Goal: Task Accomplishment & Management: Complete application form

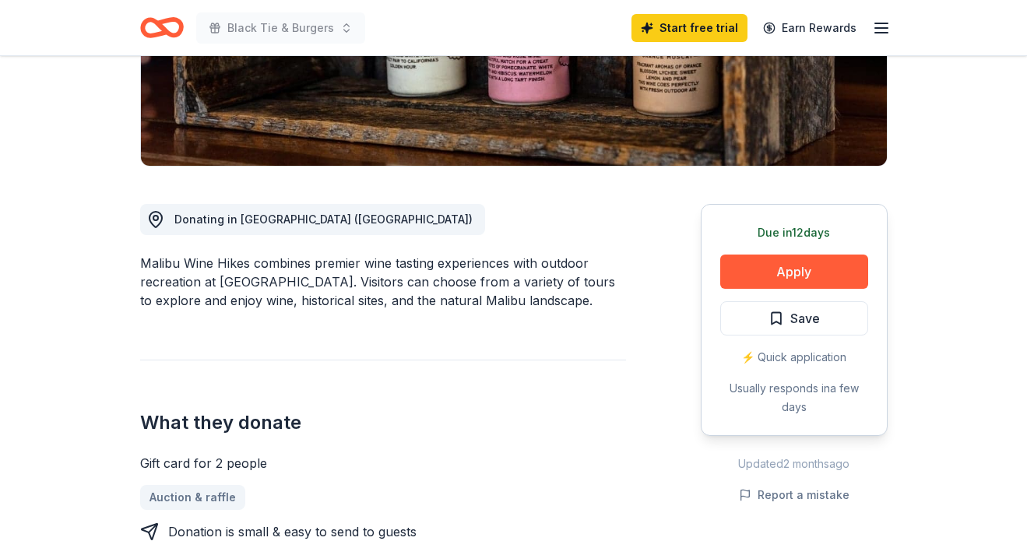
scroll to position [323, 0]
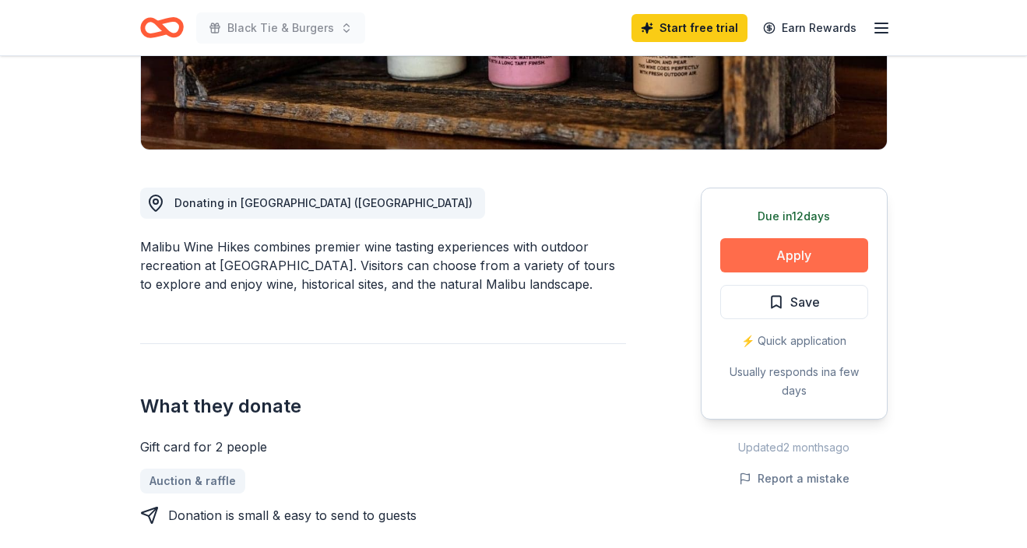
click at [828, 252] on button "Apply" at bounding box center [794, 255] width 148 height 34
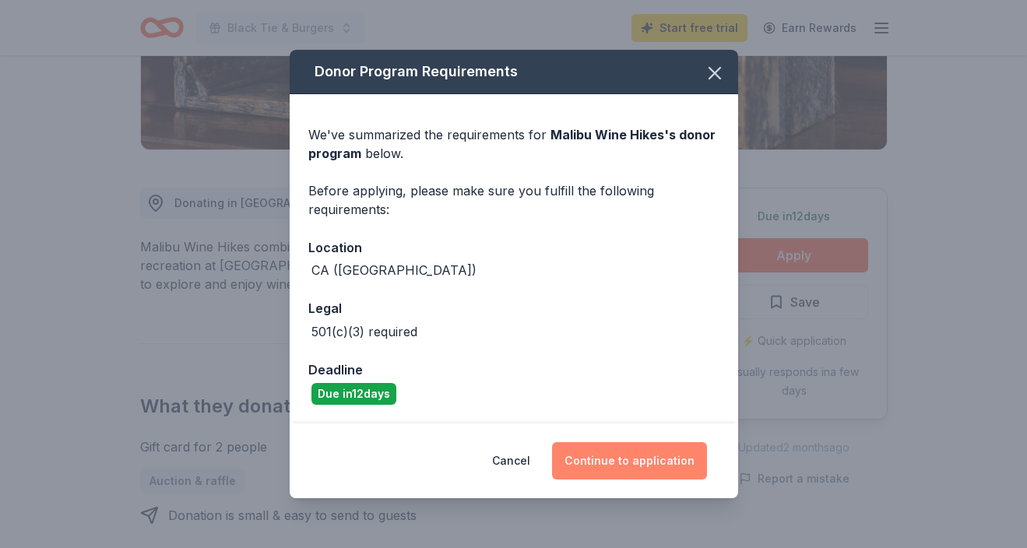
click at [613, 458] on button "Continue to application" at bounding box center [629, 460] width 155 height 37
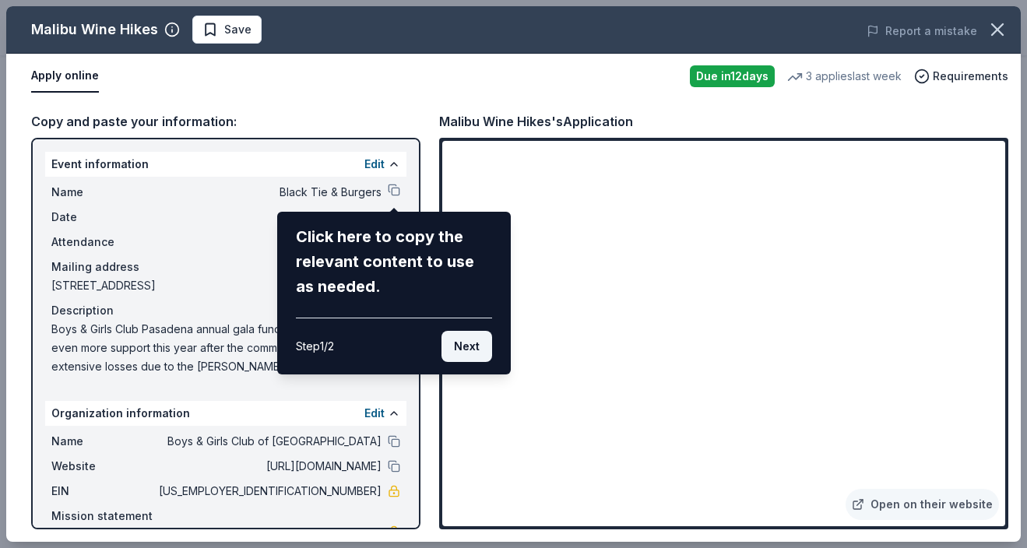
click at [466, 341] on button "Next" at bounding box center [466, 346] width 51 height 31
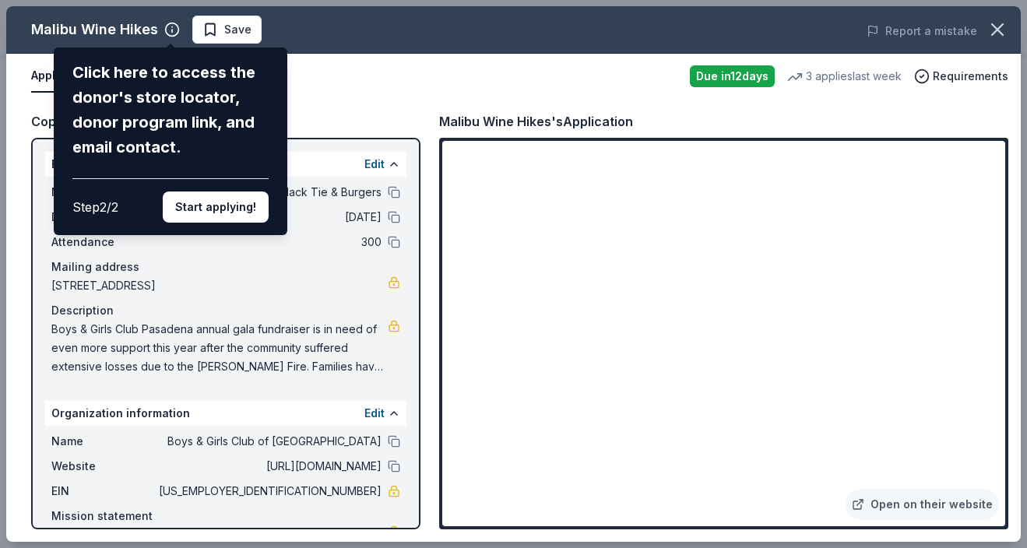
click at [533, 362] on div "Malibu Wine Hikes Click here to access the donor's store locator, donor program…" at bounding box center [513, 273] width 1014 height 535
click at [214, 191] on button "Start applying!" at bounding box center [216, 206] width 106 height 31
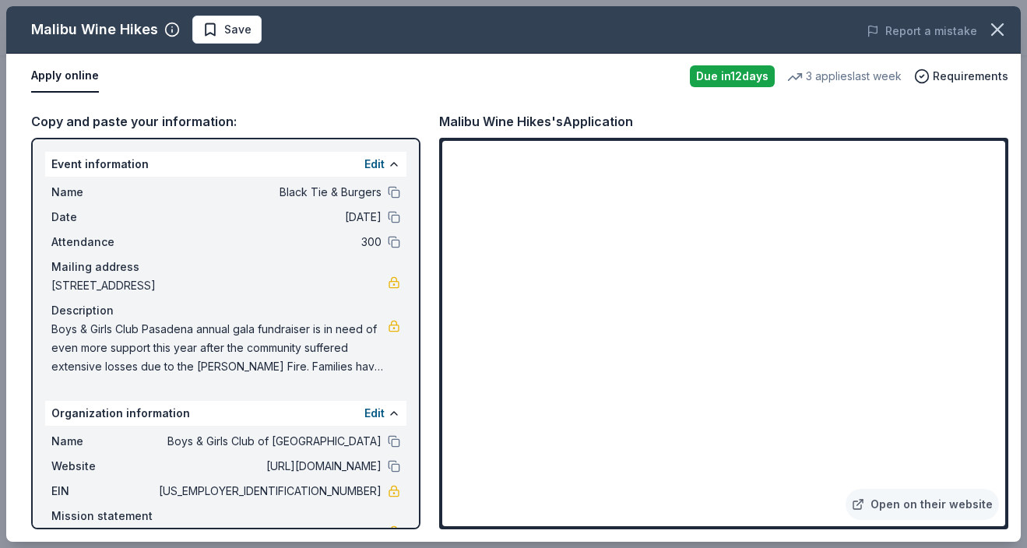
click at [394, 325] on link at bounding box center [394, 326] width 12 height 12
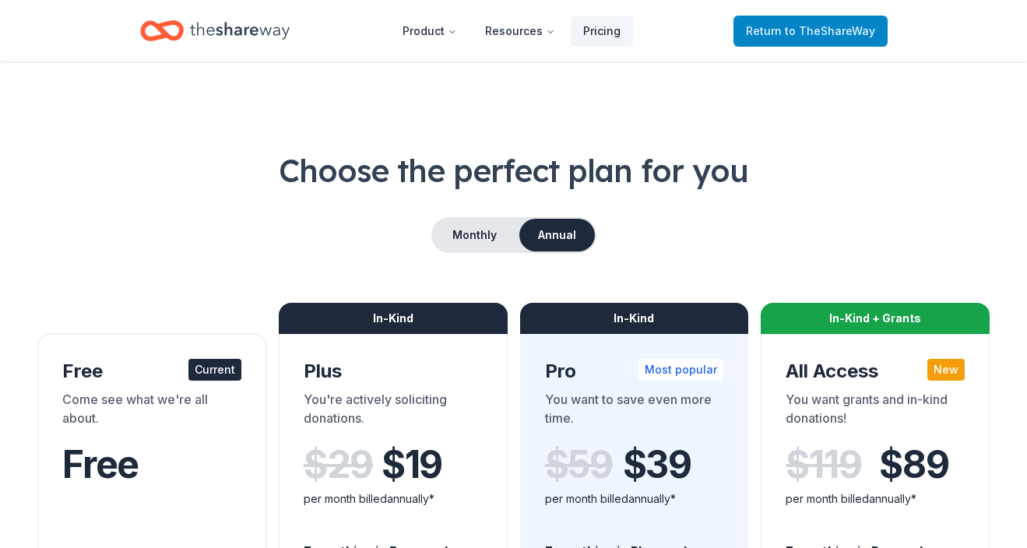
click at [806, 26] on span "to TheShareWay" at bounding box center [830, 30] width 90 height 13
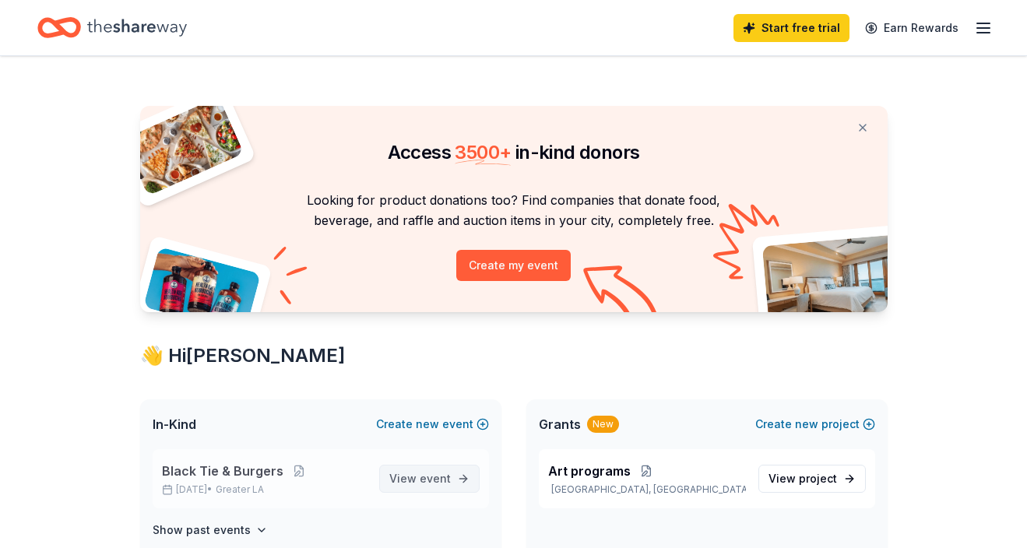
click at [407, 472] on span "View event" at bounding box center [419, 478] width 61 height 19
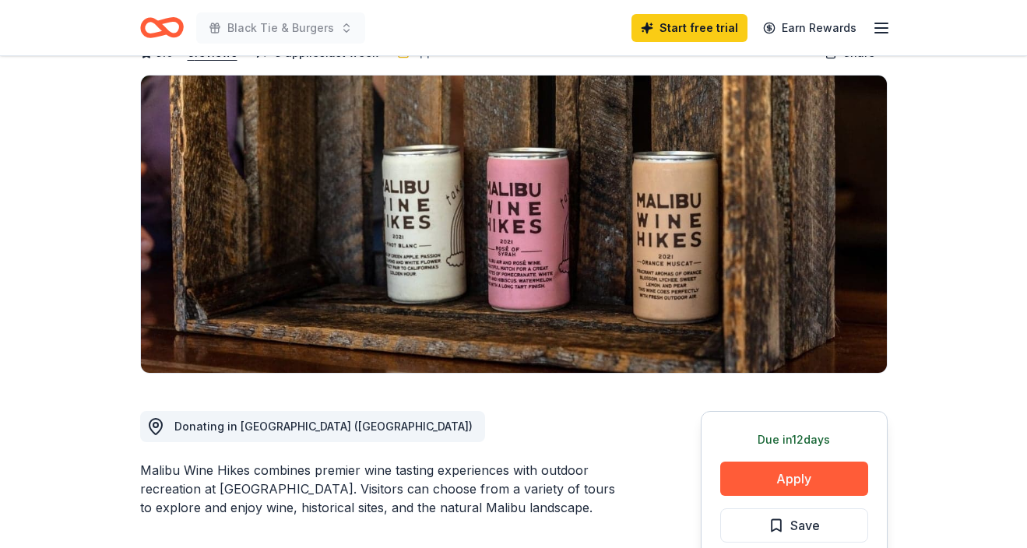
scroll to position [100, 0]
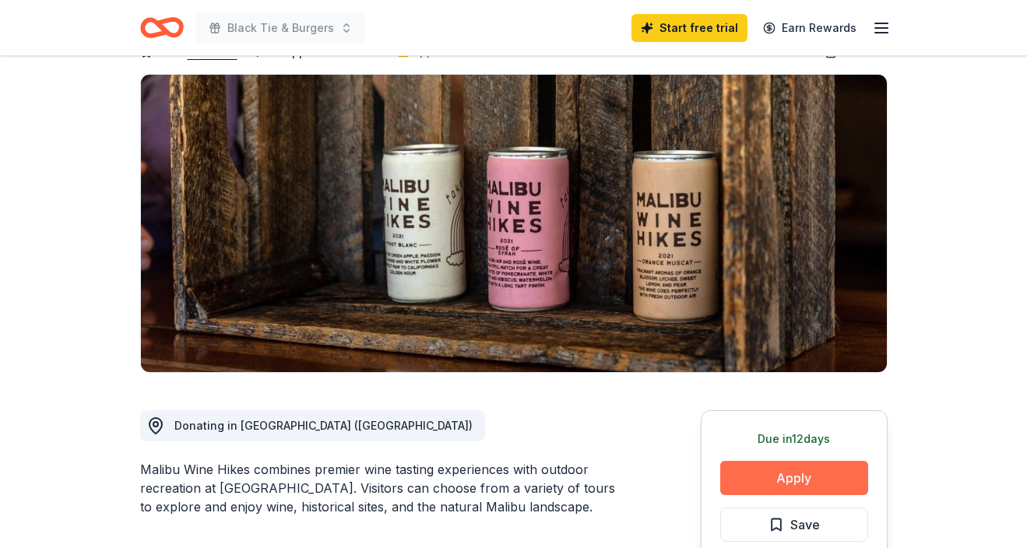
click at [801, 473] on button "Apply" at bounding box center [794, 478] width 148 height 34
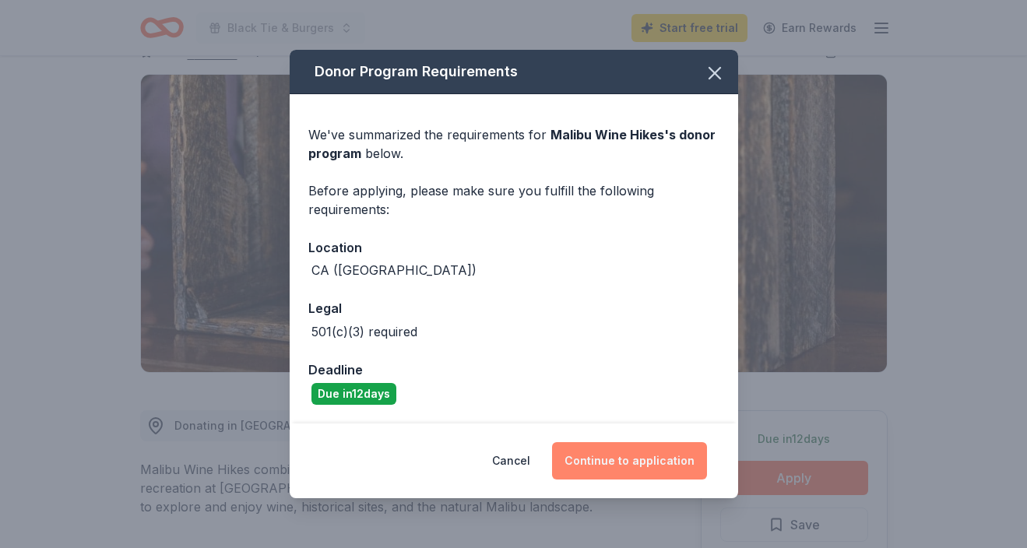
click at [655, 456] on button "Continue to application" at bounding box center [629, 460] width 155 height 37
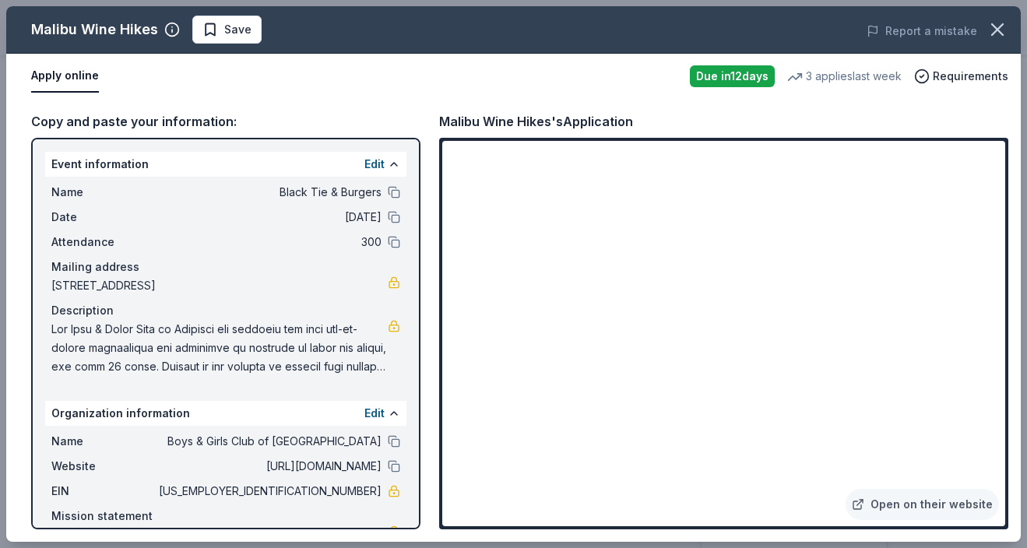
click at [132, 30] on div "Malibu Wine Hikes" at bounding box center [94, 29] width 127 height 25
click at [1002, 26] on icon "button" at bounding box center [997, 30] width 22 height 22
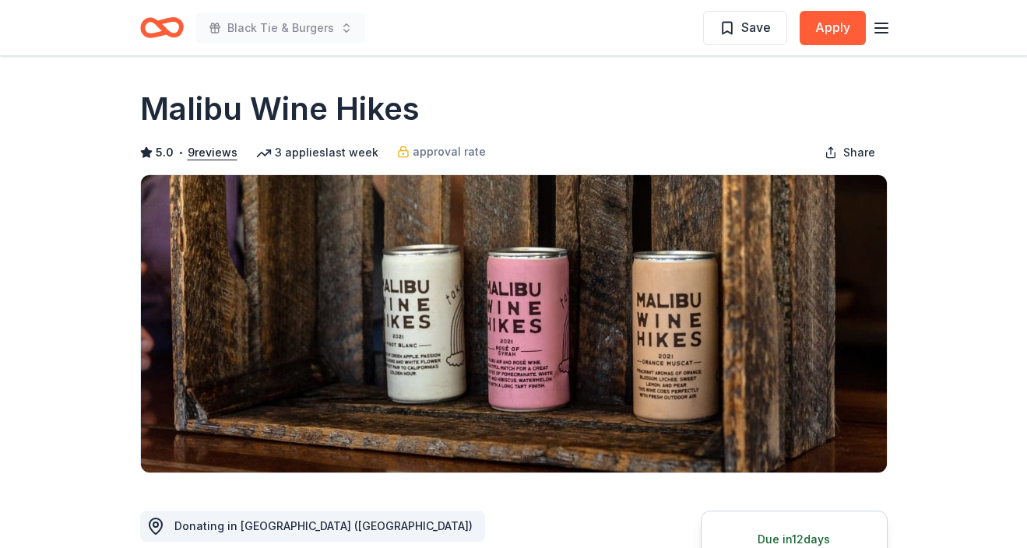
scroll to position [0, 0]
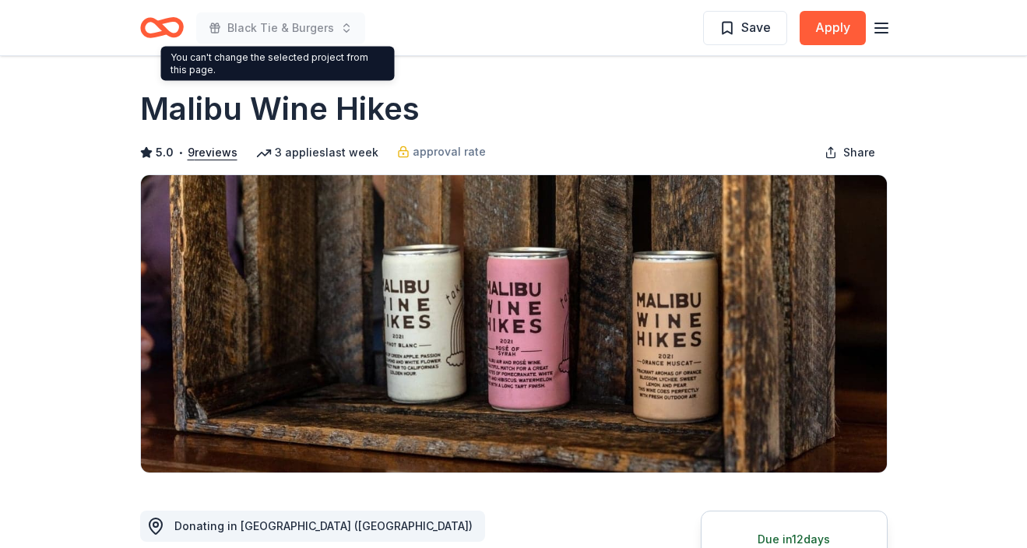
click at [879, 23] on line "button" at bounding box center [881, 23] width 12 height 0
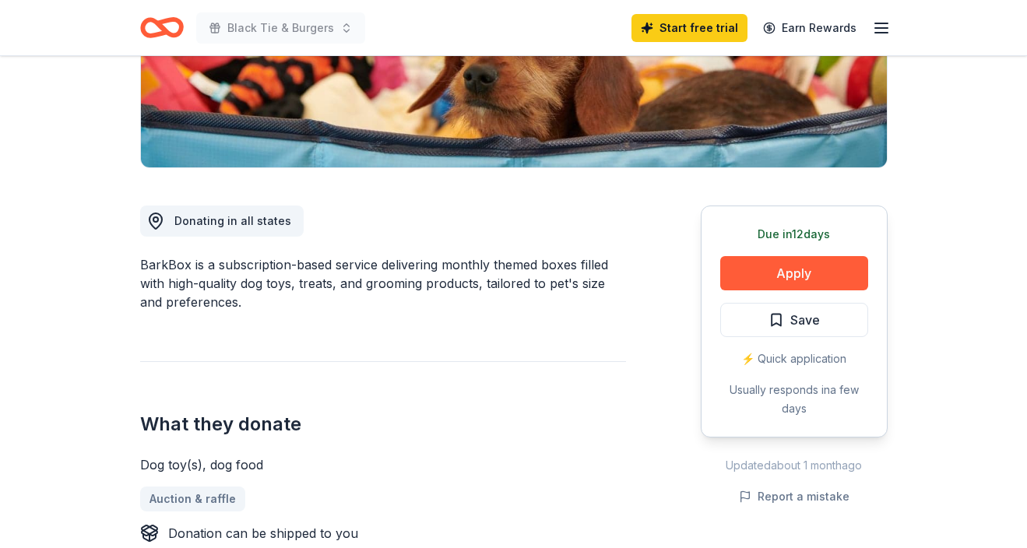
scroll to position [310, 0]
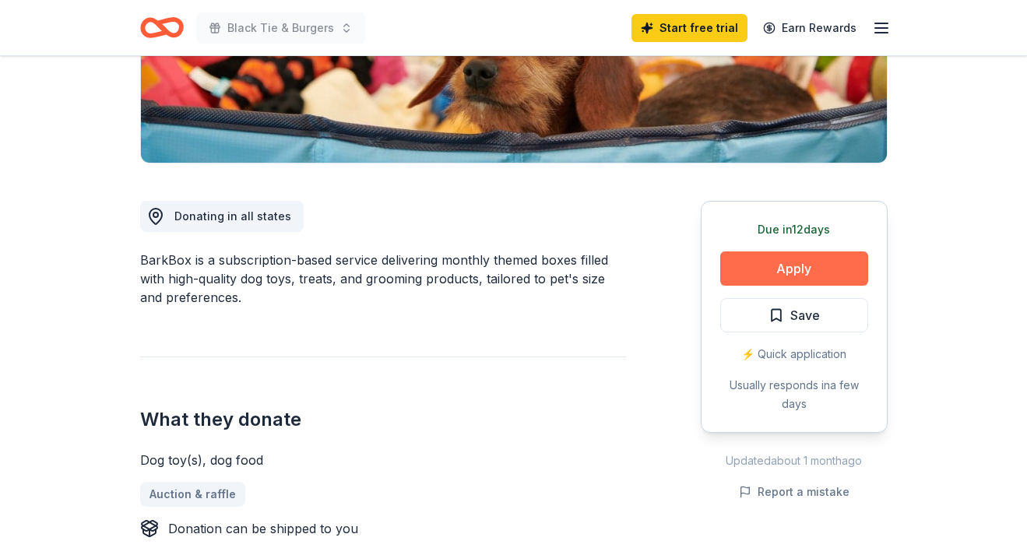
click at [793, 264] on button "Apply" at bounding box center [794, 268] width 148 height 34
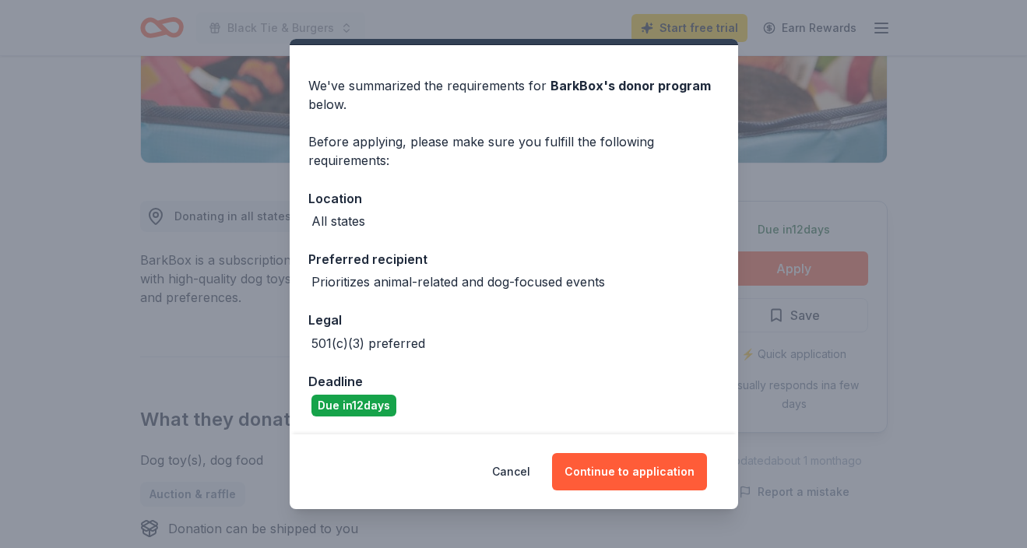
scroll to position [37, 0]
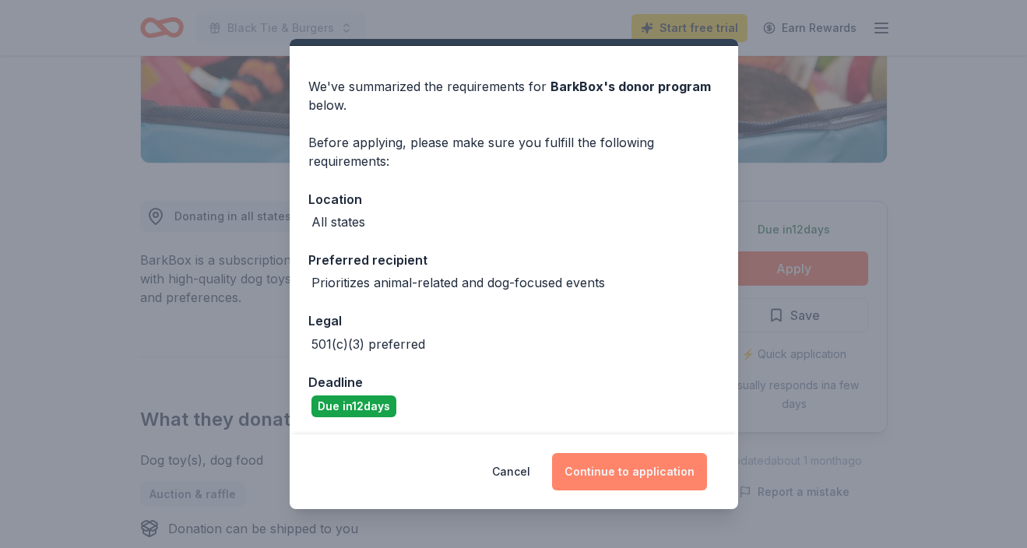
click at [651, 465] on button "Continue to application" at bounding box center [629, 471] width 155 height 37
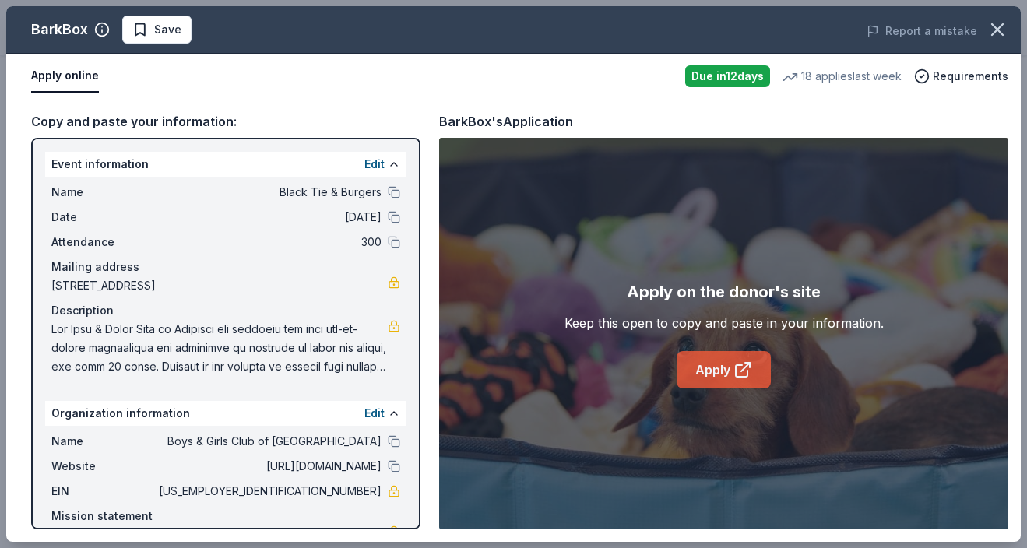
click at [716, 367] on link "Apply" at bounding box center [723, 369] width 94 height 37
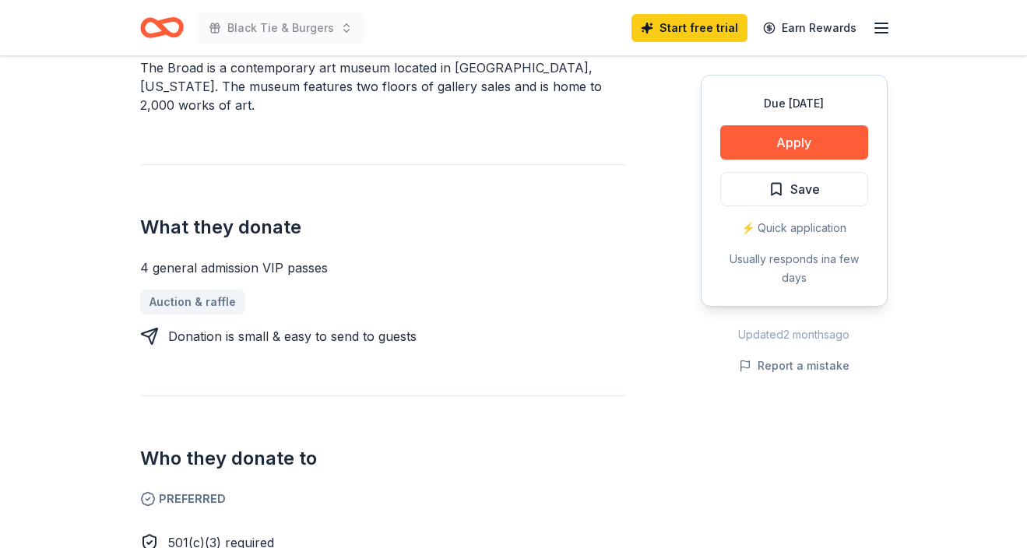
scroll to position [560, 0]
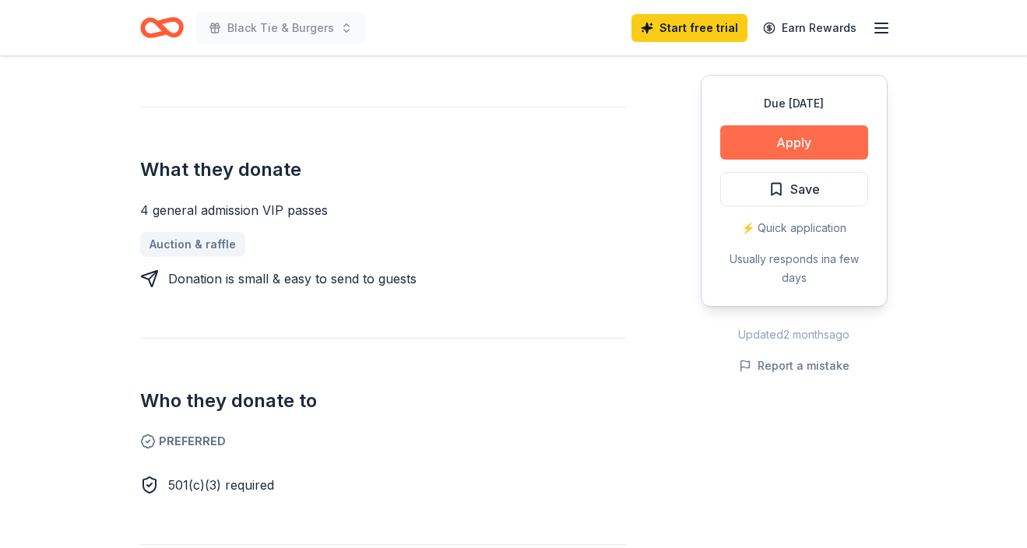
click at [795, 135] on button "Apply" at bounding box center [794, 142] width 148 height 34
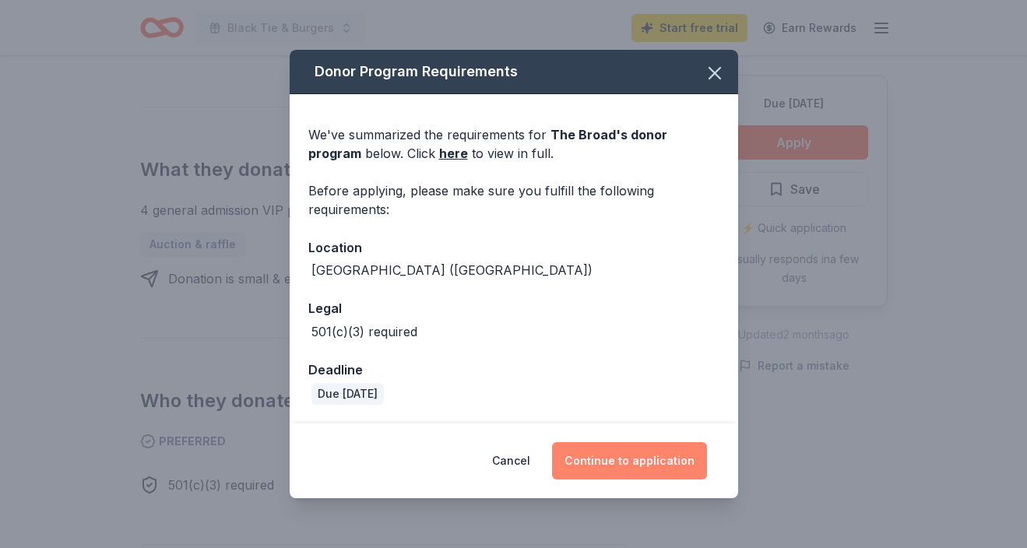
click at [645, 457] on button "Continue to application" at bounding box center [629, 460] width 155 height 37
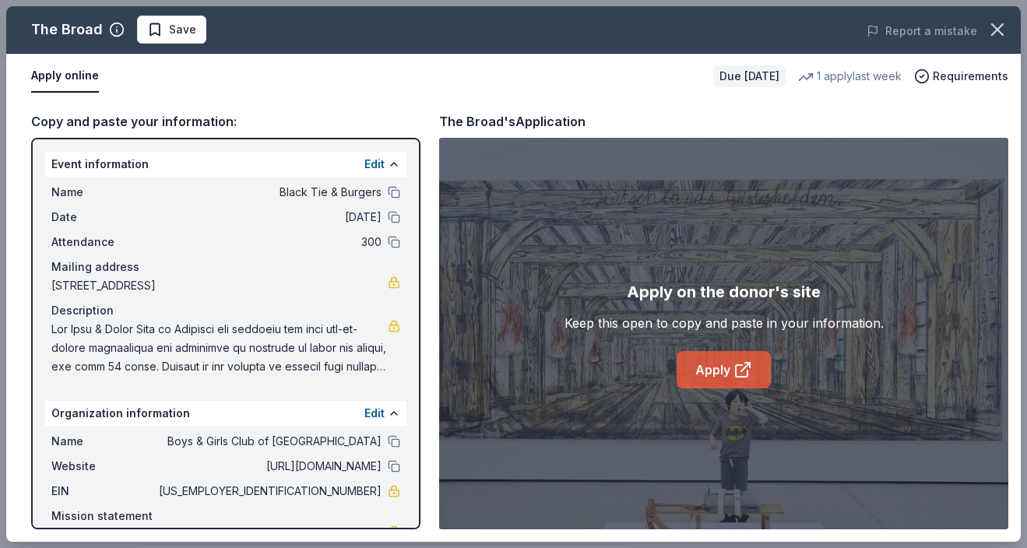
click at [722, 363] on link "Apply" at bounding box center [723, 369] width 94 height 37
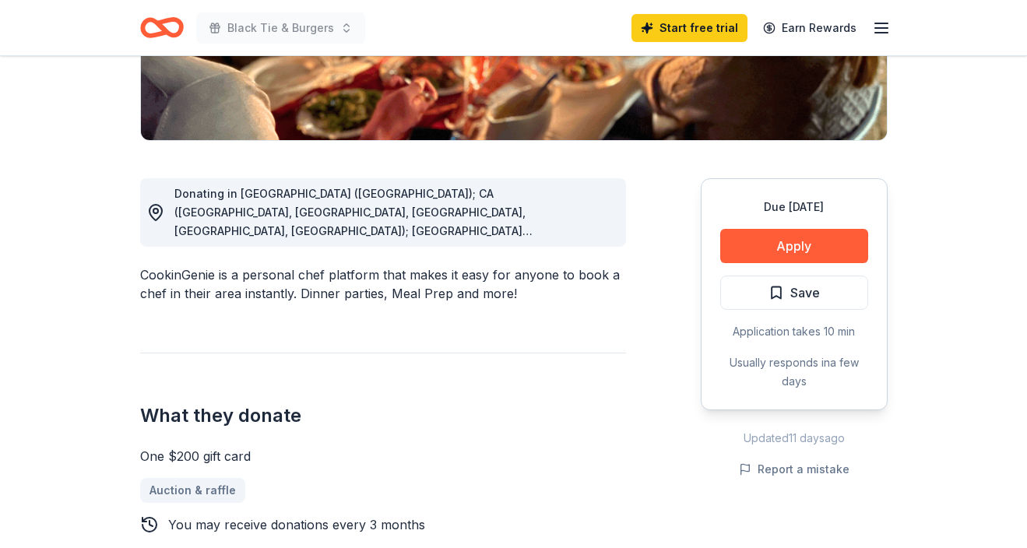
scroll to position [361, 0]
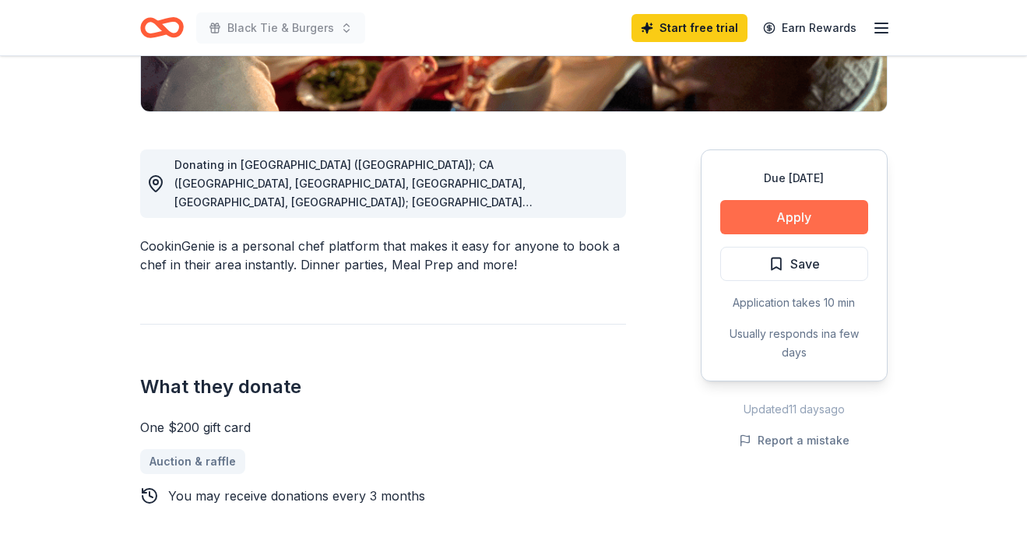
click at [825, 213] on button "Apply" at bounding box center [794, 217] width 148 height 34
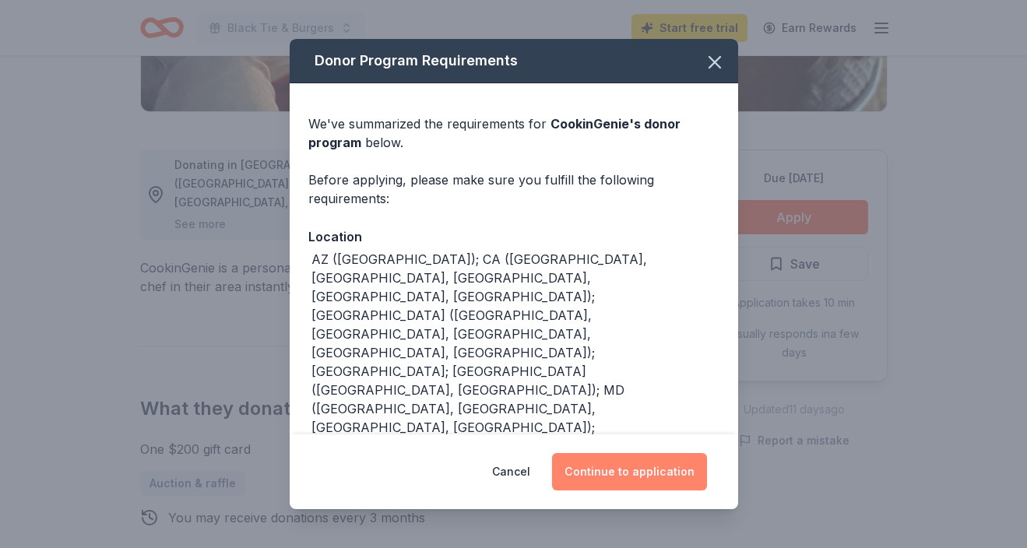
click at [618, 470] on button "Continue to application" at bounding box center [629, 471] width 155 height 37
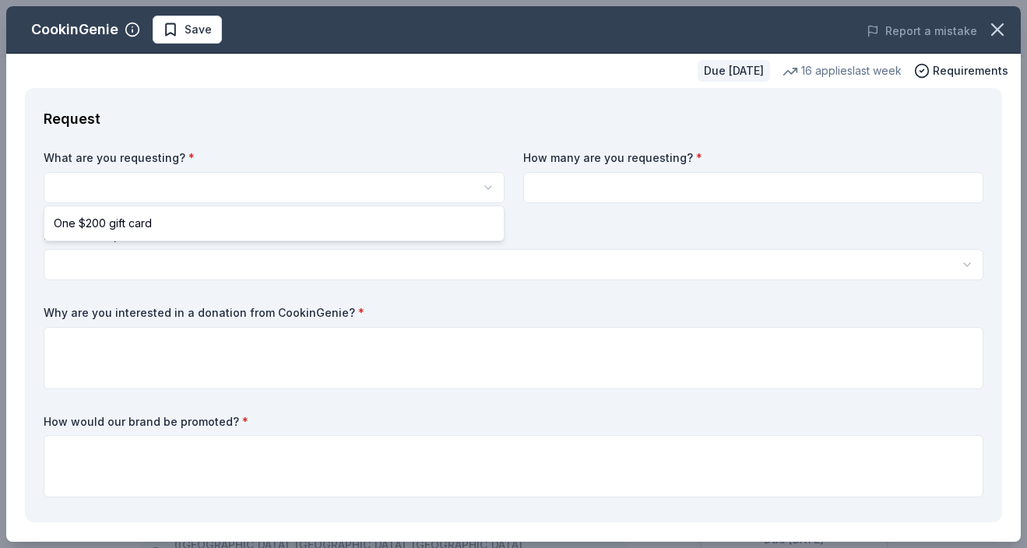
click at [216, 184] on html "Black Tie & Burgers Start free trial Earn Rewards Due in 35 days Share CookinGe…" at bounding box center [513, 274] width 1027 height 548
select select "One $200 gift card"
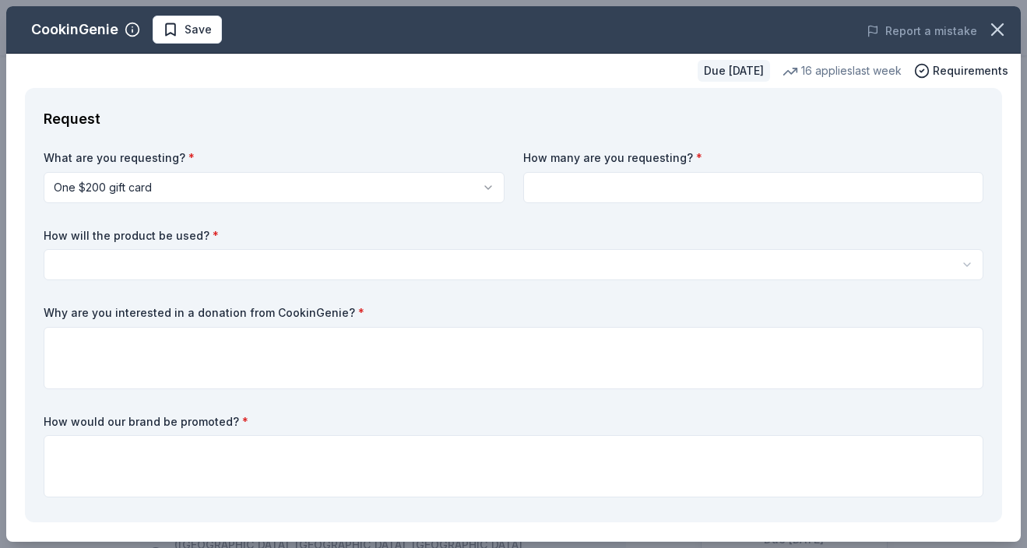
click at [578, 184] on input at bounding box center [753, 187] width 461 height 31
type input "2"
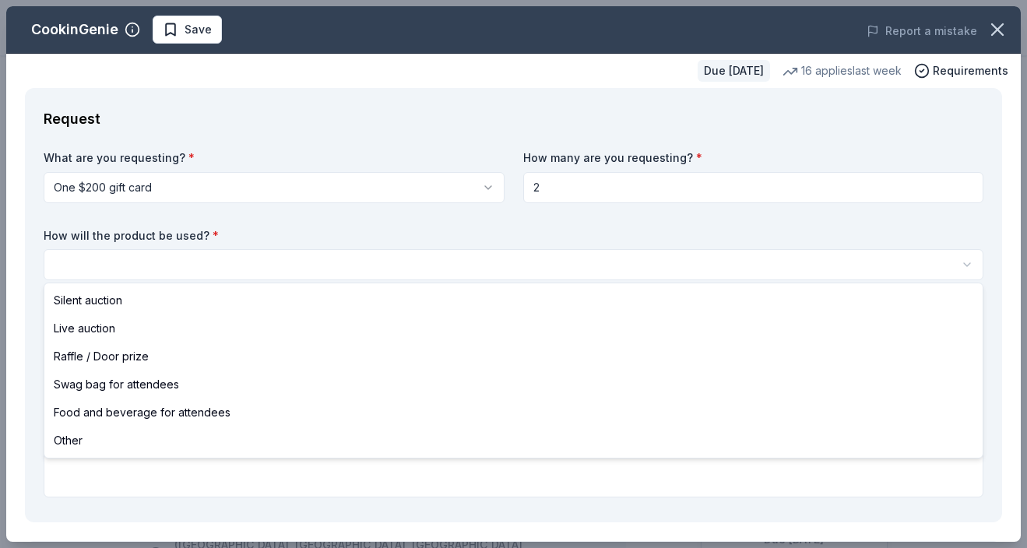
click at [318, 258] on html "Black Tie & Burgers Save Apply Due in 35 days Share CookinGenie 5.0 • 7 reviews…" at bounding box center [513, 274] width 1027 height 548
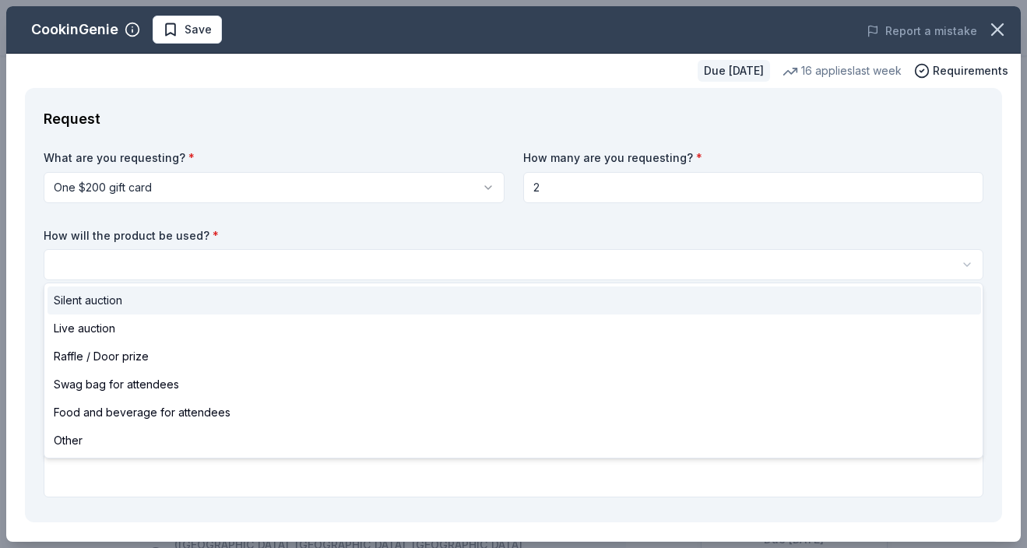
select select "silentAuction"
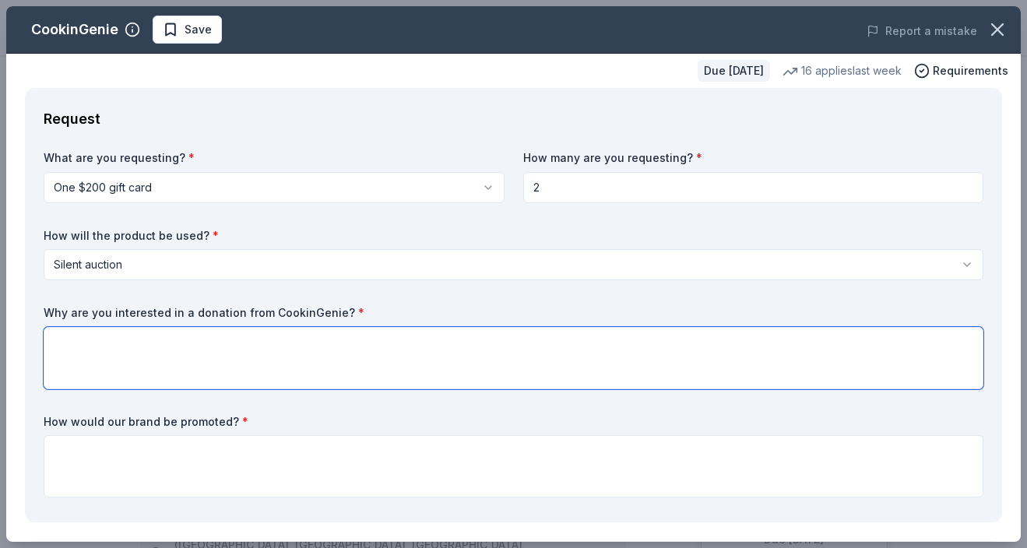
click at [163, 347] on textarea at bounding box center [513, 358] width 939 height 62
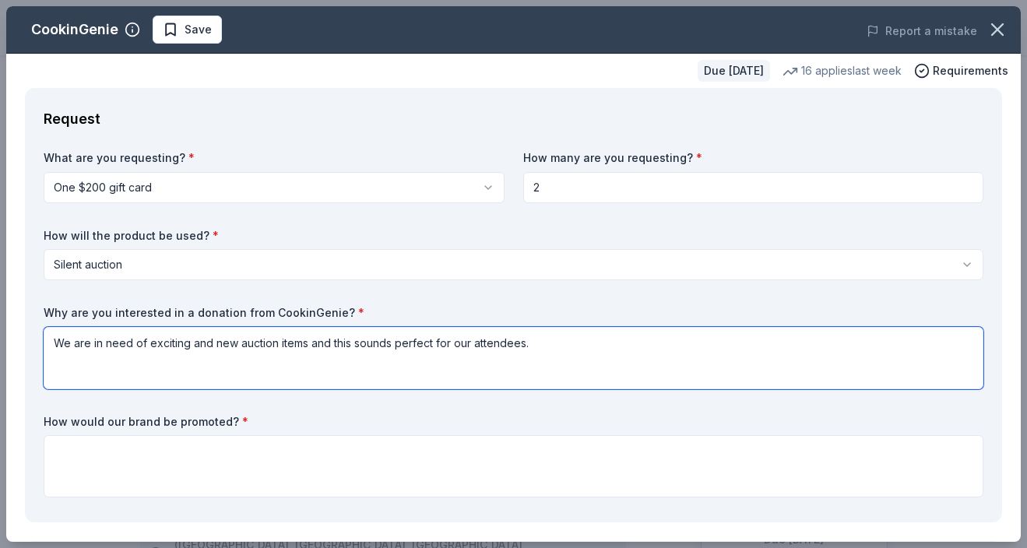
type textarea "We are in need of exciting and new auction items and this sounds perfect for ou…"
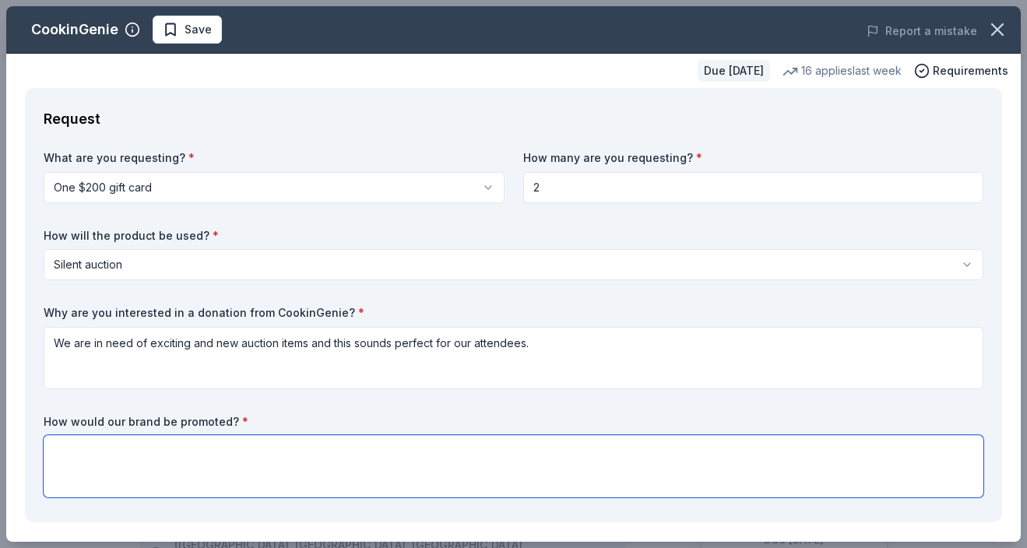
click at [101, 451] on textarea at bounding box center [513, 466] width 939 height 62
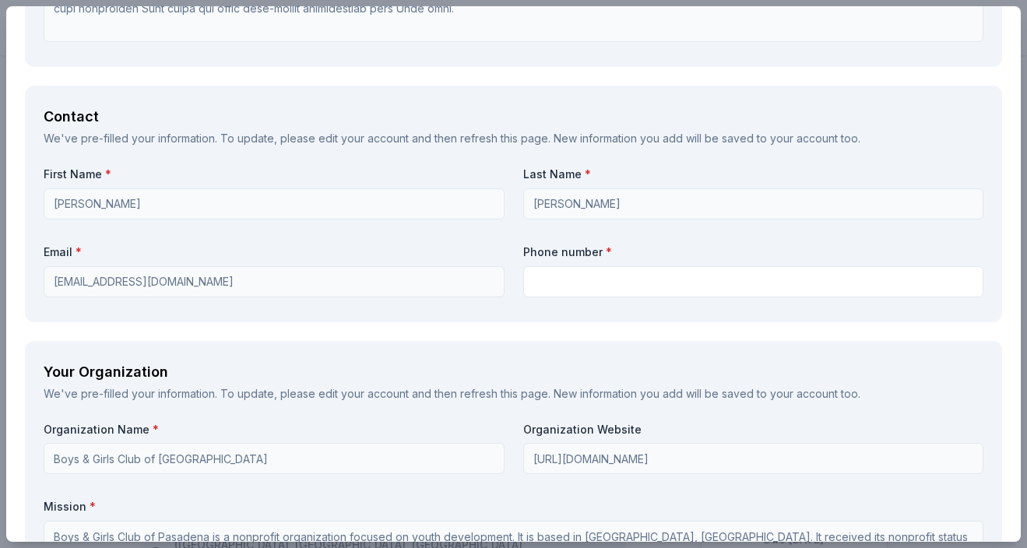
scroll to position [1096, 0]
type textarea "We have an online silent auction that is promoted on our social media as well a…"
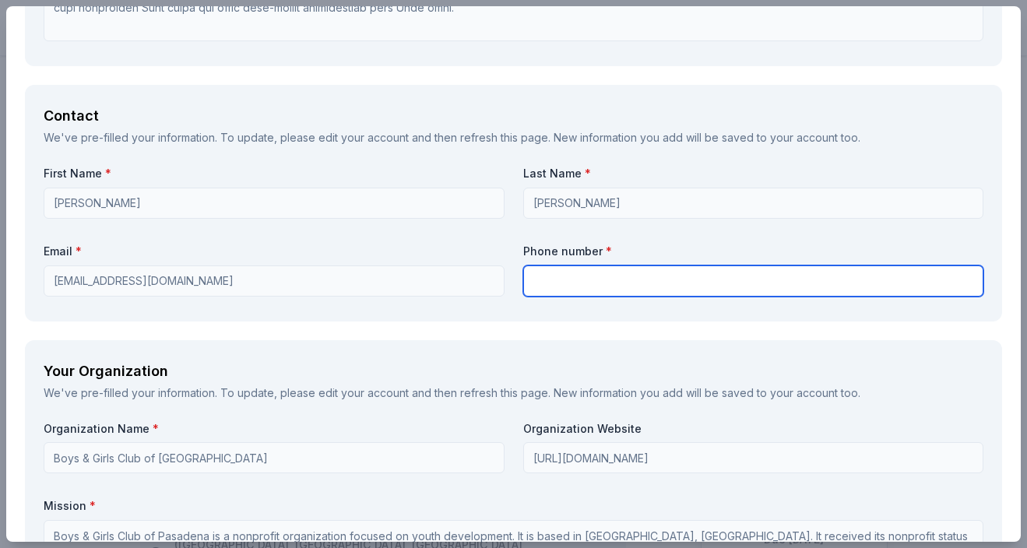
click at [552, 275] on input "text" at bounding box center [753, 280] width 461 height 31
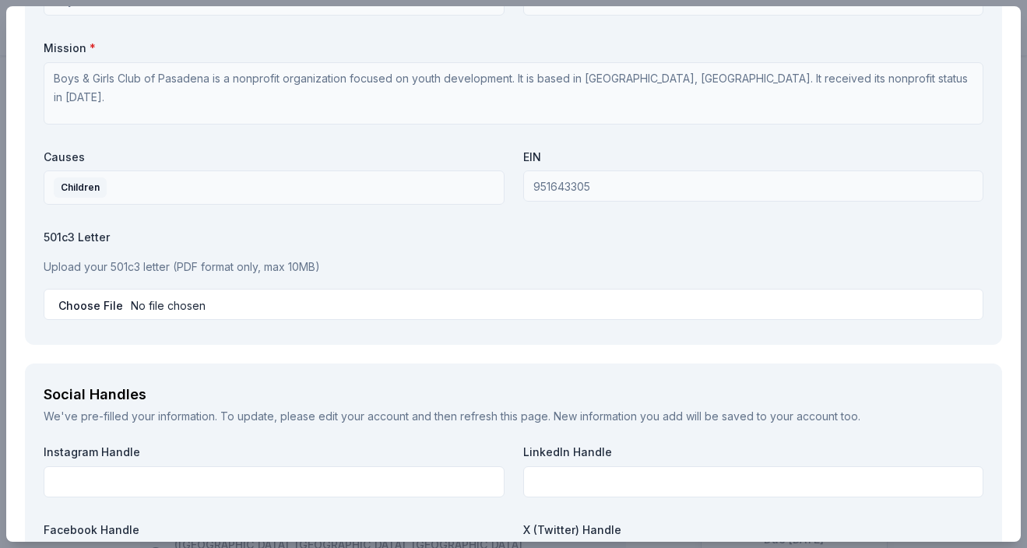
scroll to position [1556, 0]
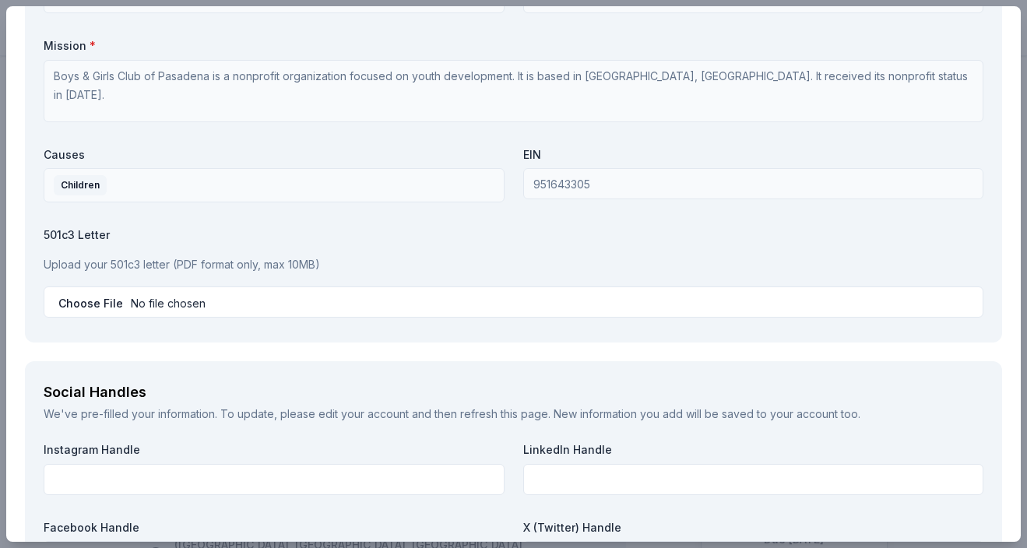
type input "562.822.4823"
click at [228, 296] on input "file" at bounding box center [513, 301] width 939 height 31
type input "C:\fakepath\2025 BTB Auction Solicitation Letter.pdf"
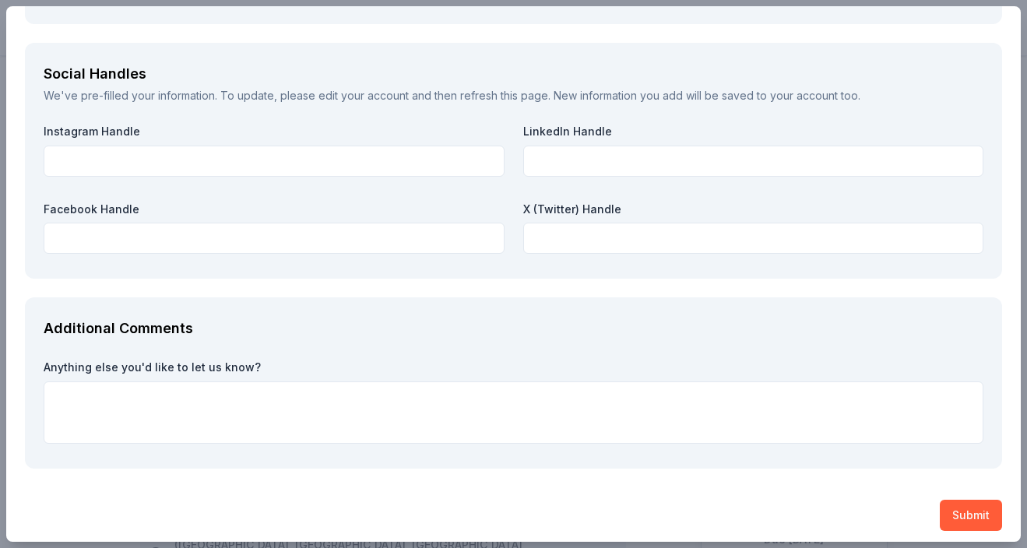
scroll to position [1873, 0]
click at [971, 507] on button "Submit" at bounding box center [970, 515] width 62 height 31
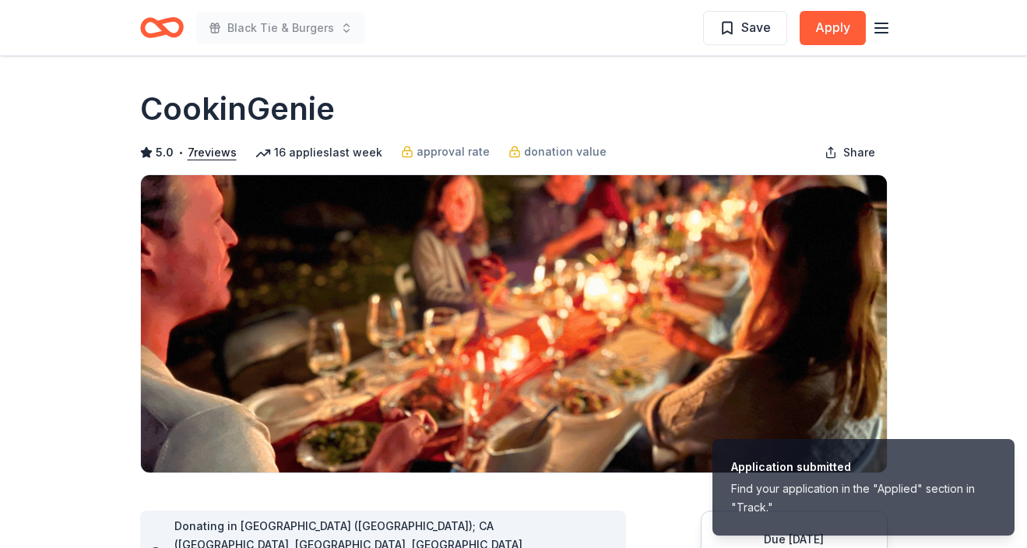
scroll to position [0, 0]
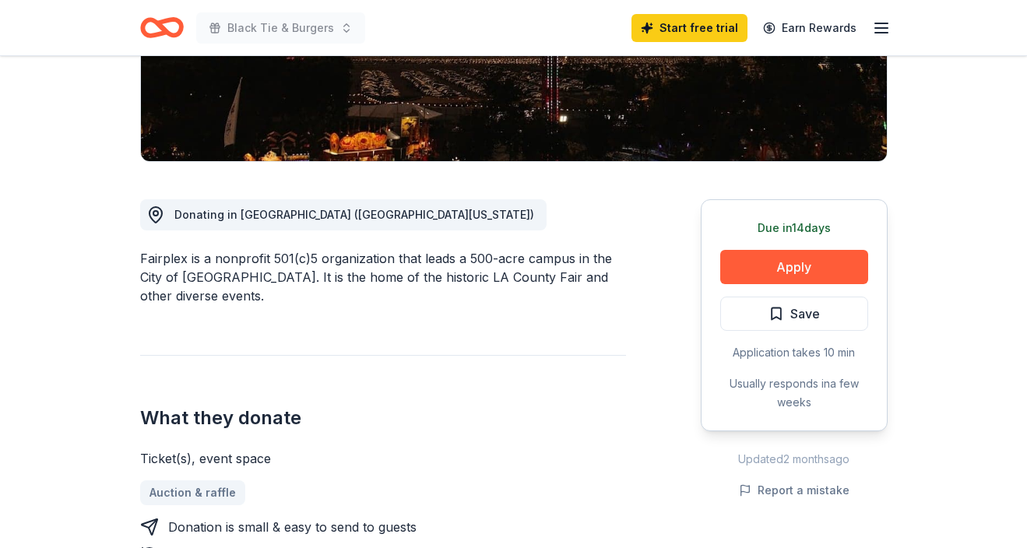
scroll to position [315, 0]
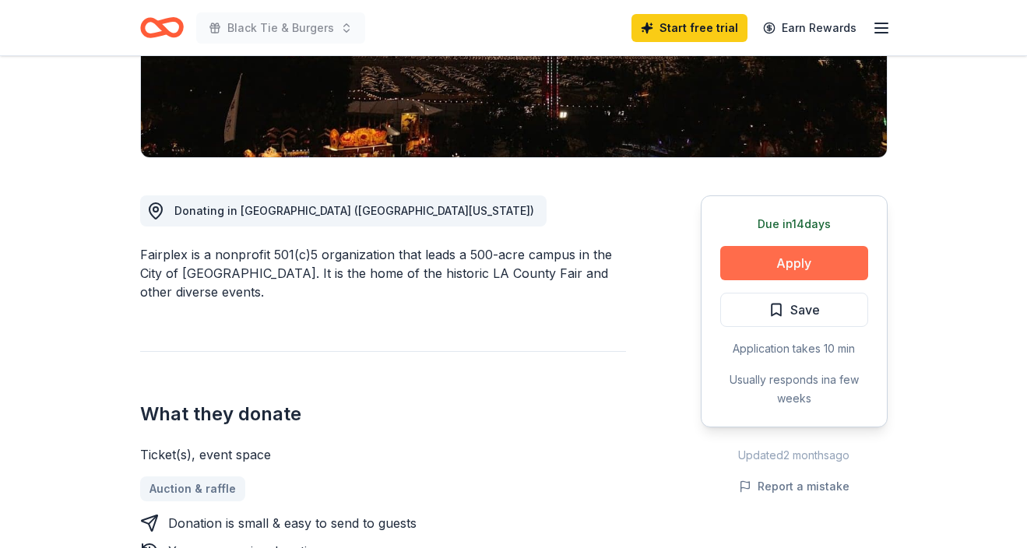
click at [812, 259] on button "Apply" at bounding box center [794, 263] width 148 height 34
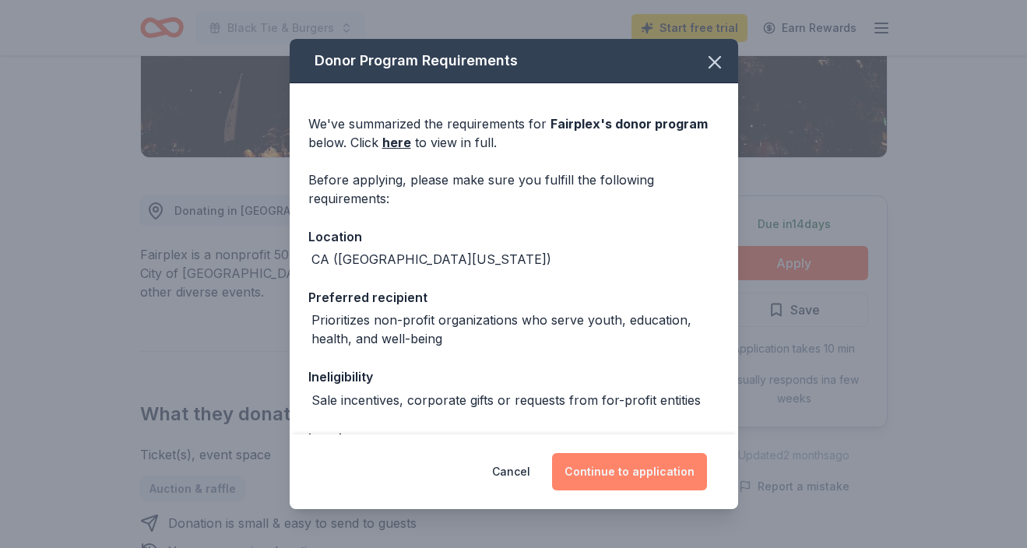
click at [656, 465] on button "Continue to application" at bounding box center [629, 471] width 155 height 37
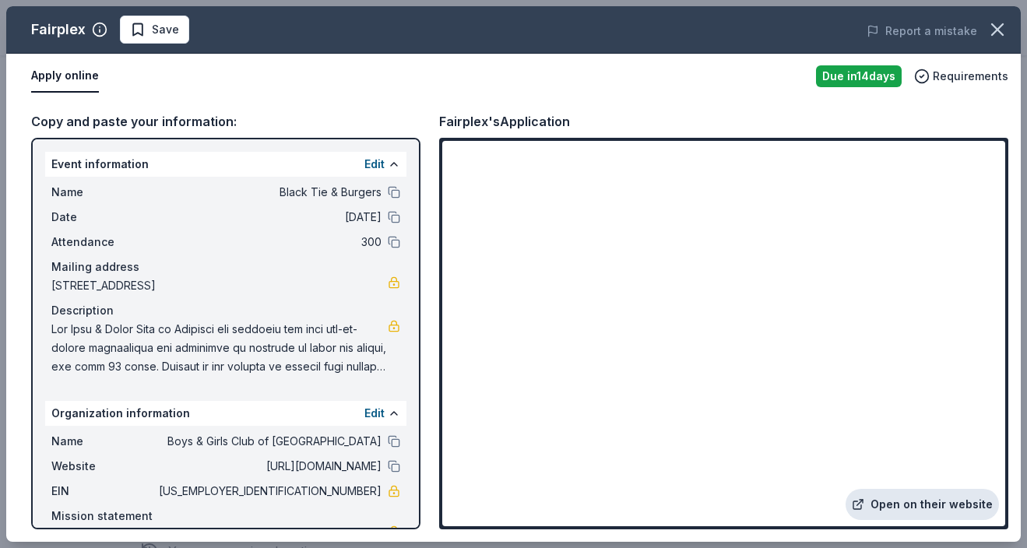
click at [939, 506] on link "Open on their website" at bounding box center [921, 504] width 153 height 31
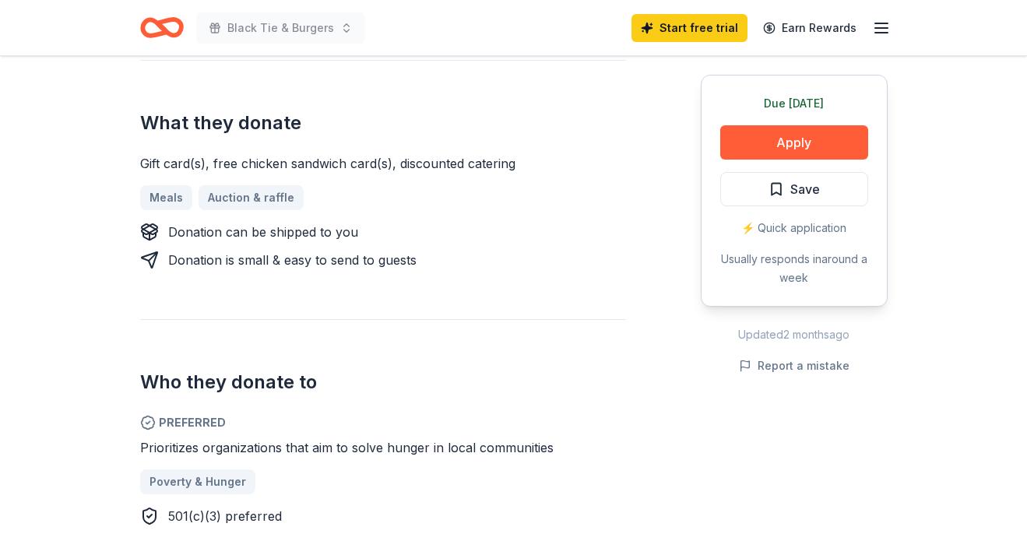
scroll to position [593, 0]
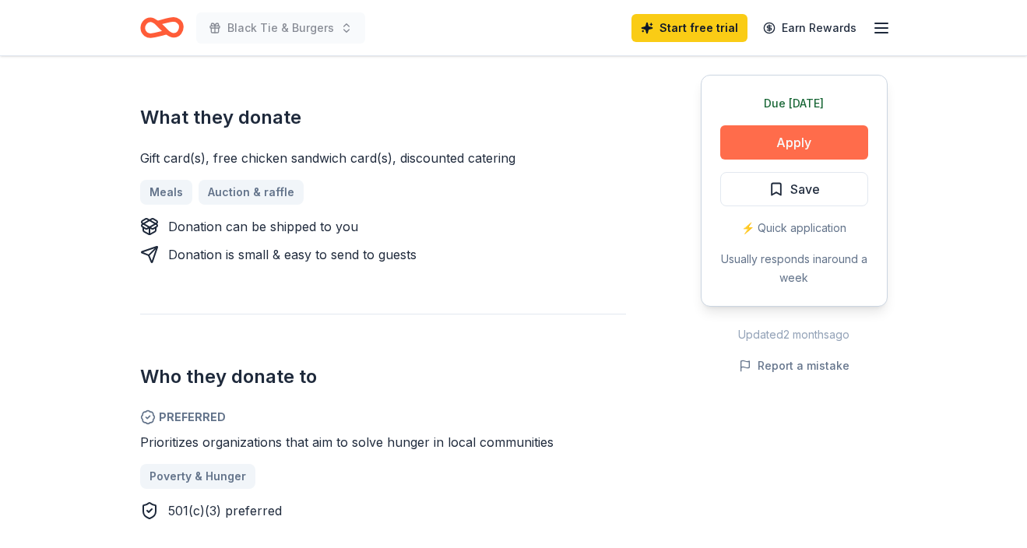
click at [796, 140] on button "Apply" at bounding box center [794, 142] width 148 height 34
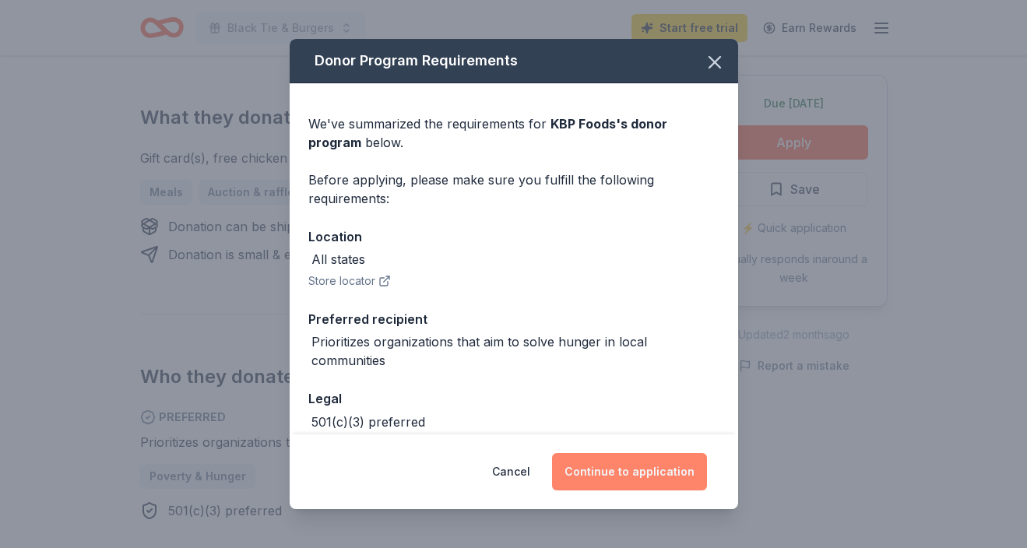
click at [674, 464] on button "Continue to application" at bounding box center [629, 471] width 155 height 37
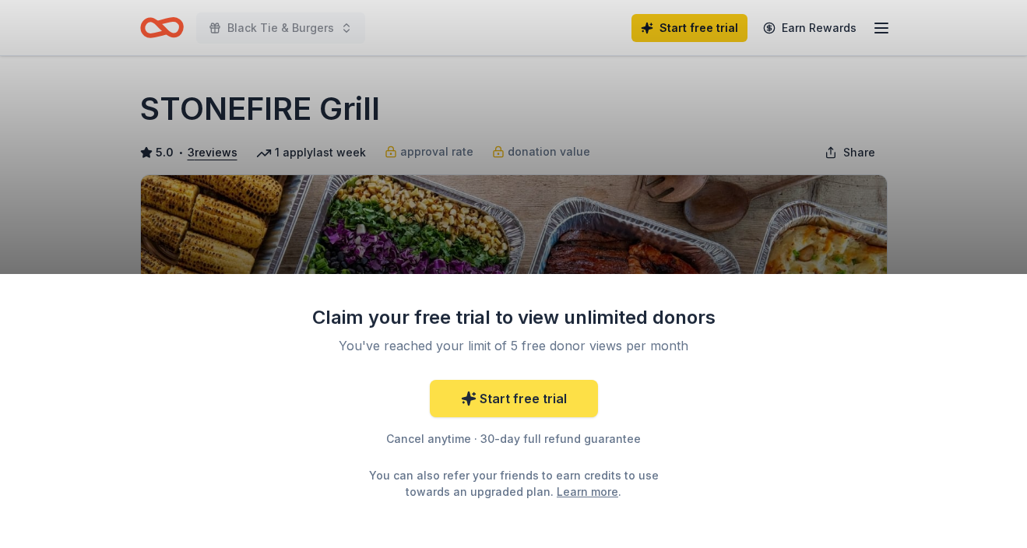
click at [514, 401] on link "Start free trial" at bounding box center [514, 398] width 168 height 37
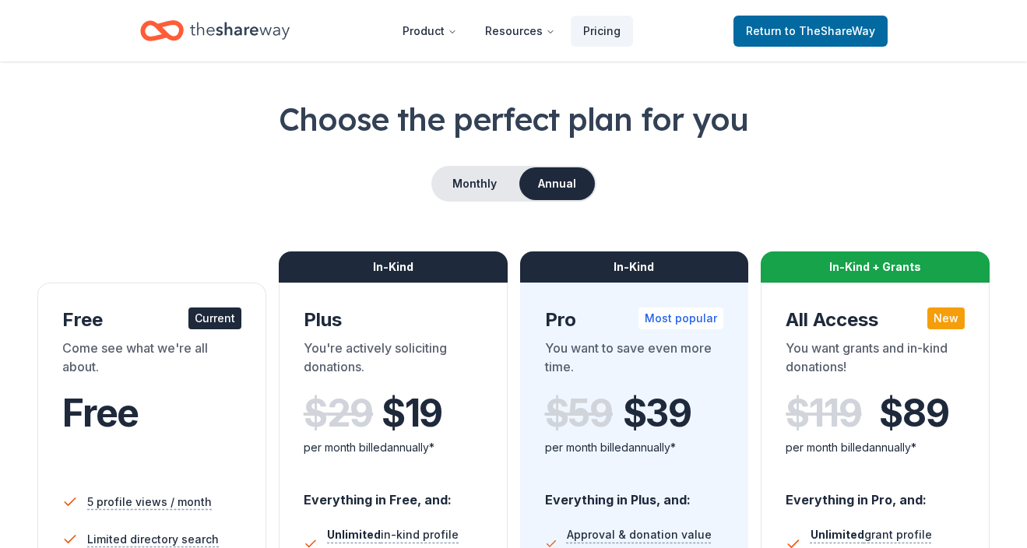
scroll to position [67, 0]
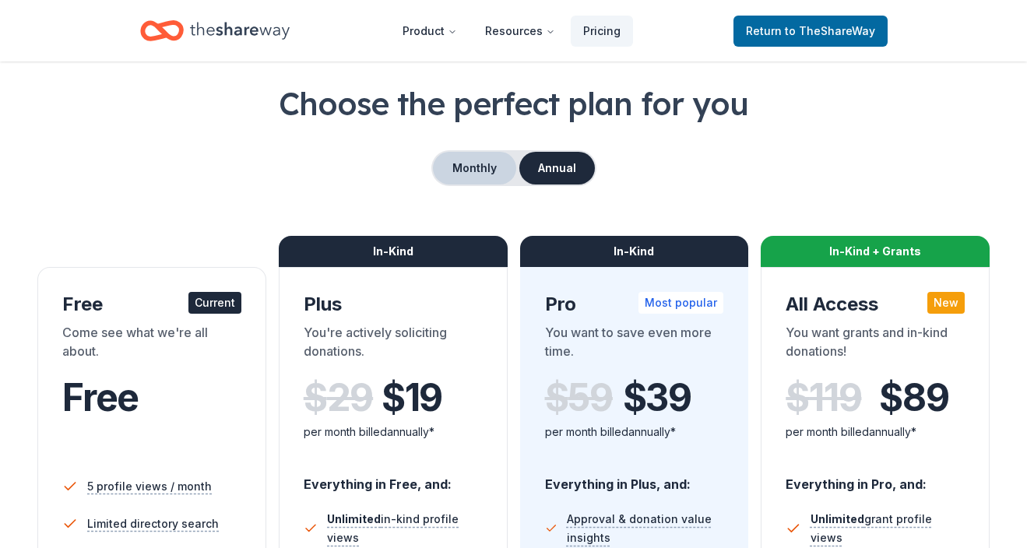
click at [482, 163] on button "Monthly" at bounding box center [474, 168] width 83 height 33
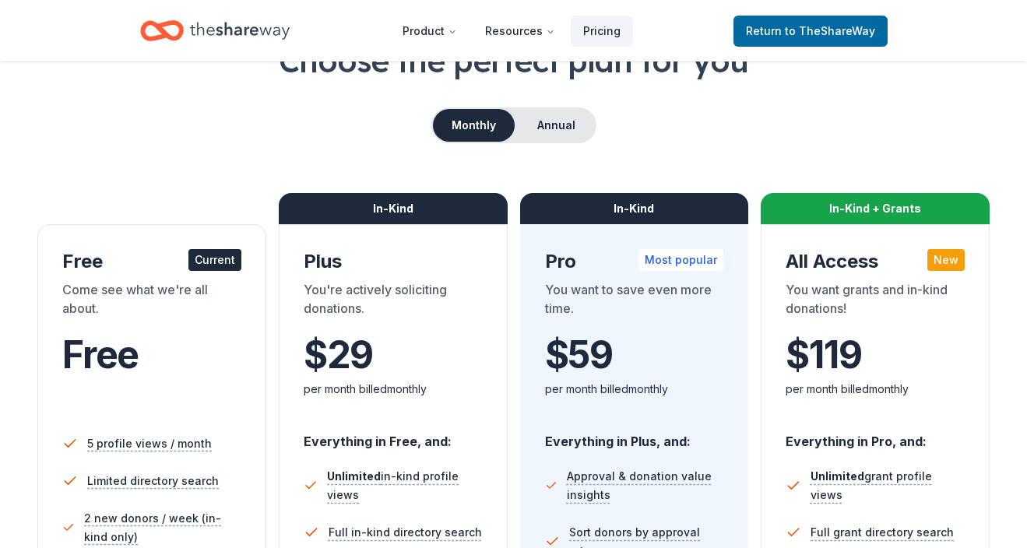
scroll to position [111, 0]
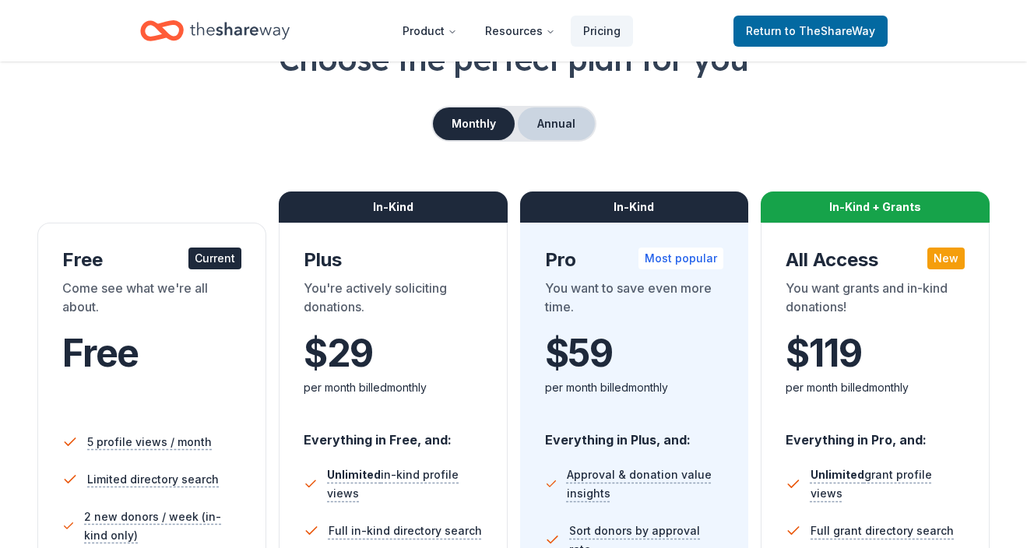
click at [548, 121] on button "Annual" at bounding box center [556, 123] width 77 height 33
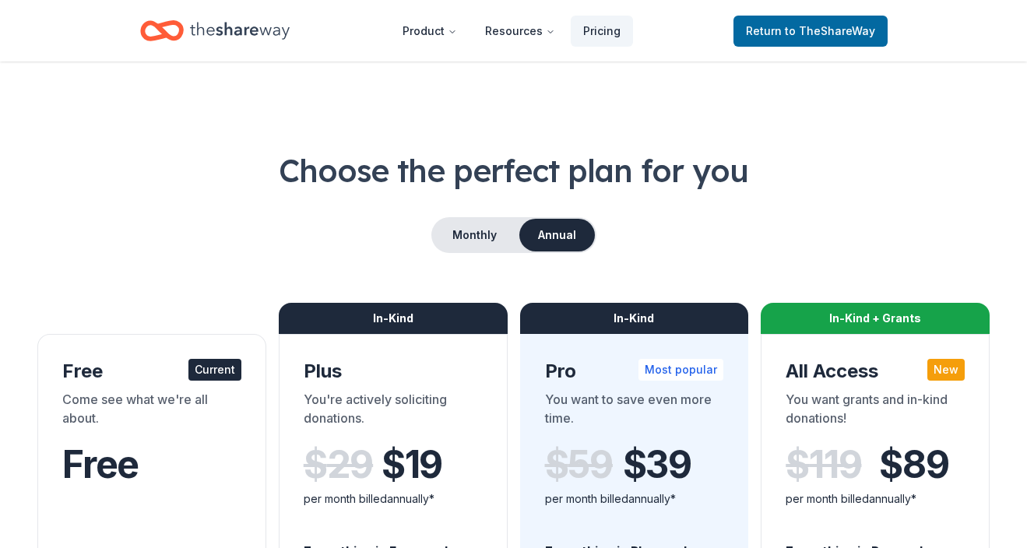
scroll to position [0, 0]
click at [474, 230] on button "Monthly" at bounding box center [474, 235] width 83 height 33
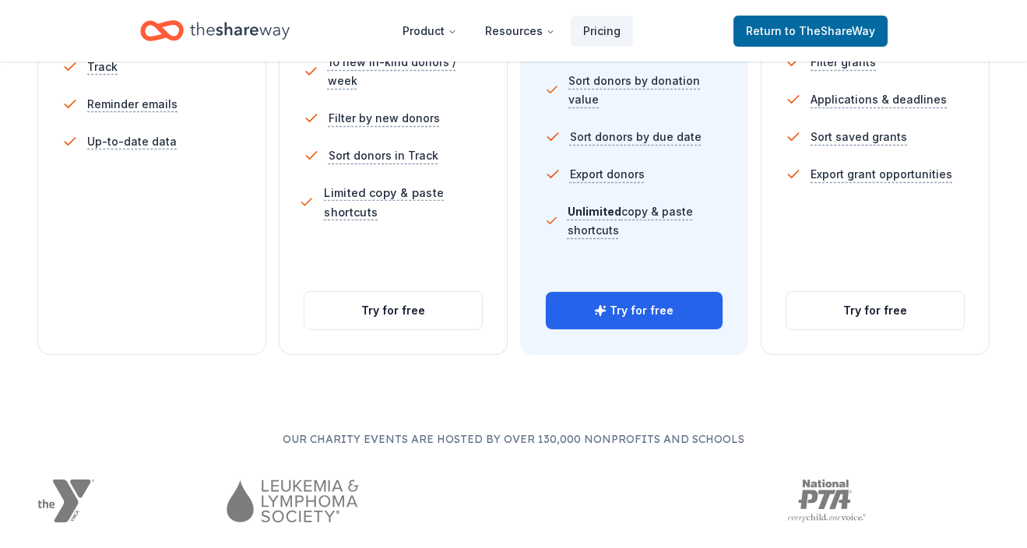
scroll to position [619, 0]
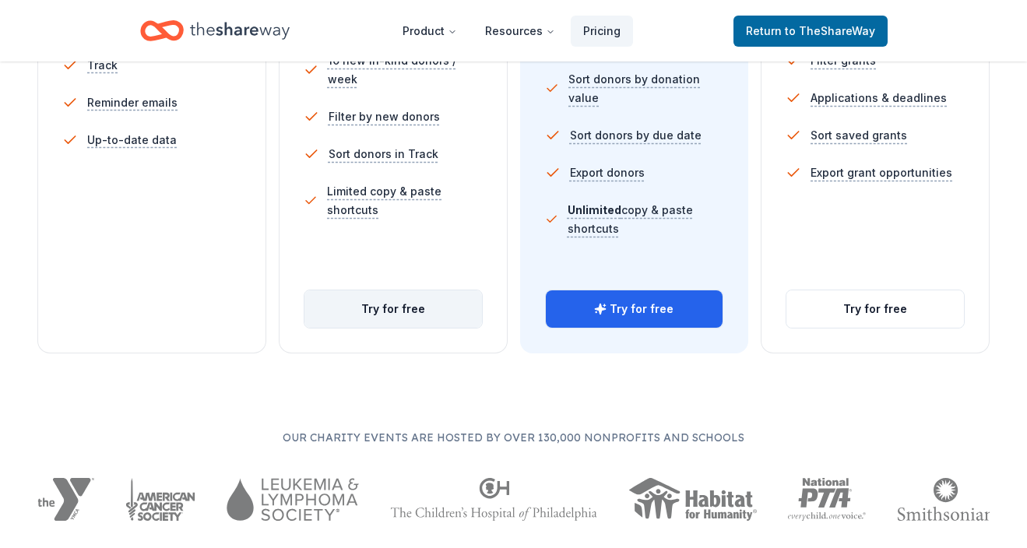
click at [415, 302] on button "Try for free" at bounding box center [392, 308] width 177 height 37
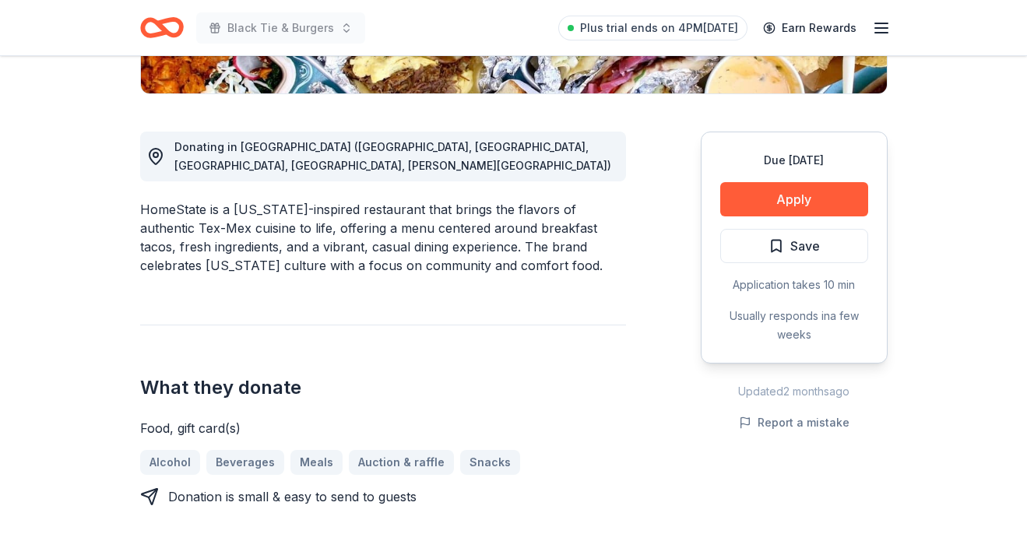
scroll to position [381, 0]
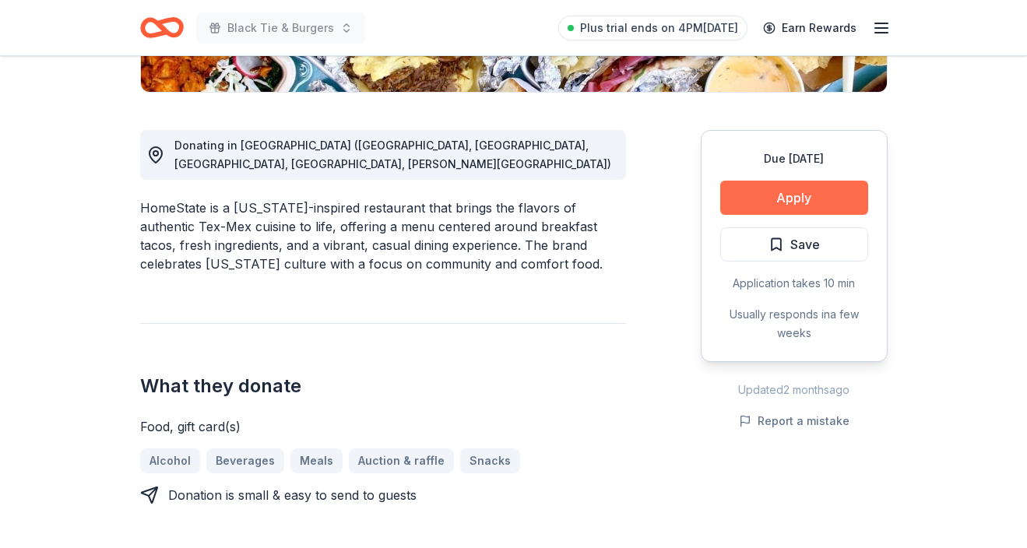
click at [809, 191] on button "Apply" at bounding box center [794, 198] width 148 height 34
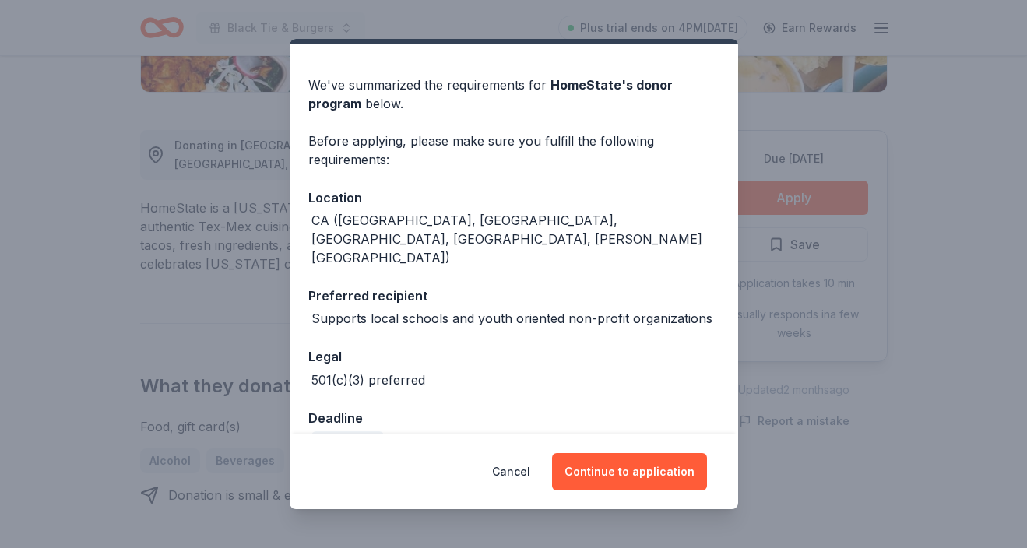
scroll to position [37, 0]
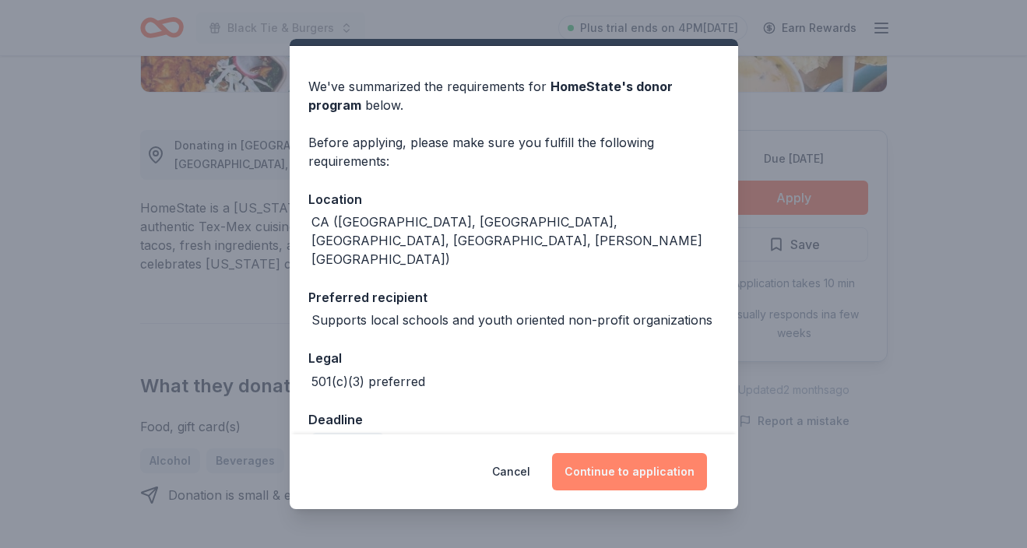
click at [630, 473] on button "Continue to application" at bounding box center [629, 471] width 155 height 37
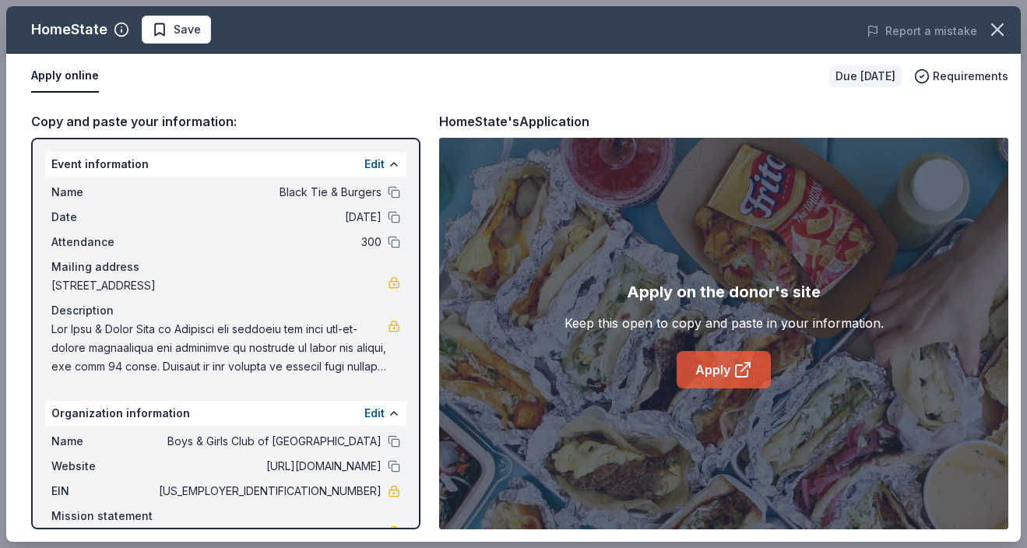
click at [700, 370] on link "Apply" at bounding box center [723, 369] width 94 height 37
click at [996, 26] on icon "button" at bounding box center [997, 30] width 22 height 22
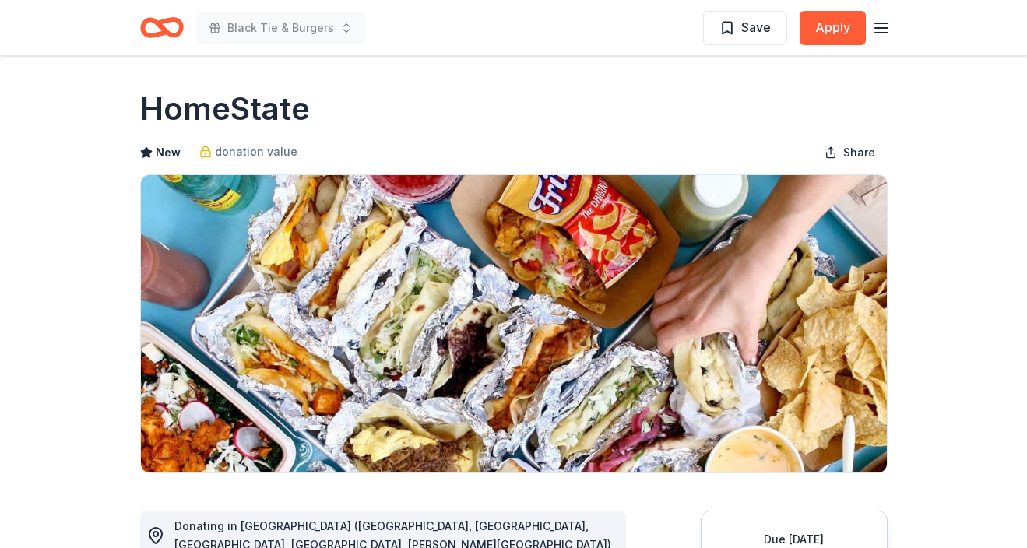
scroll to position [0, 0]
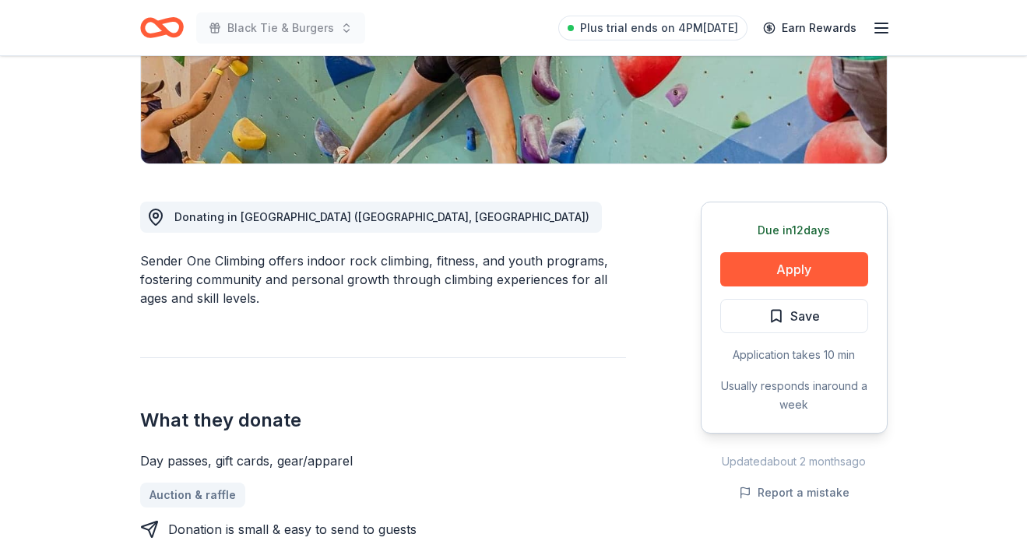
scroll to position [310, 0]
click at [792, 265] on button "Apply" at bounding box center [794, 268] width 148 height 34
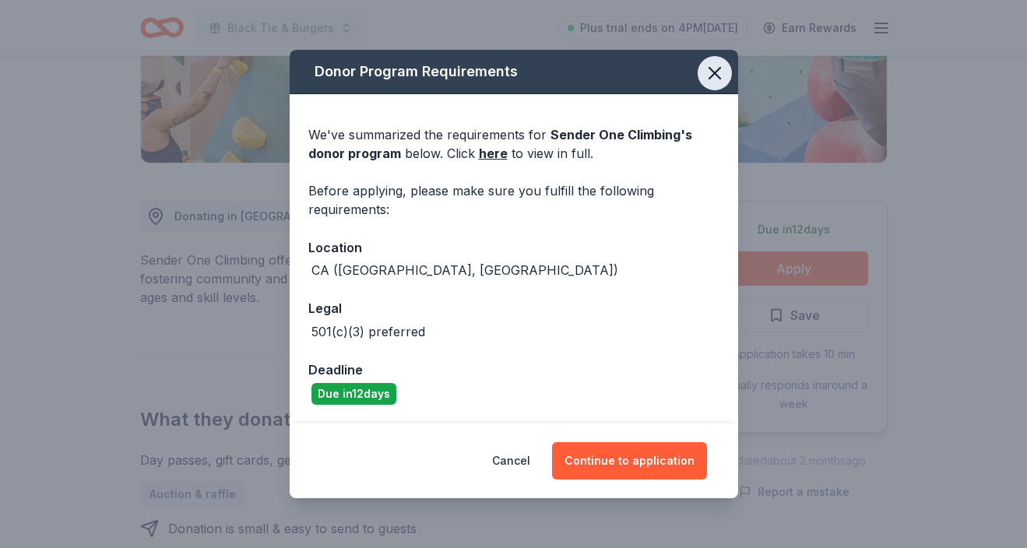
click at [713, 63] on icon "button" at bounding box center [715, 73] width 22 height 22
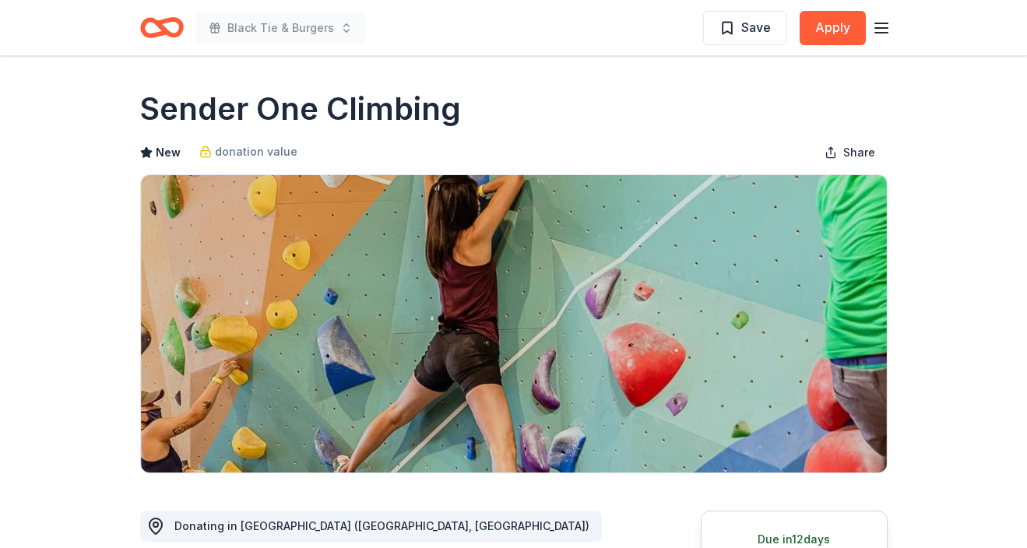
scroll to position [0, 0]
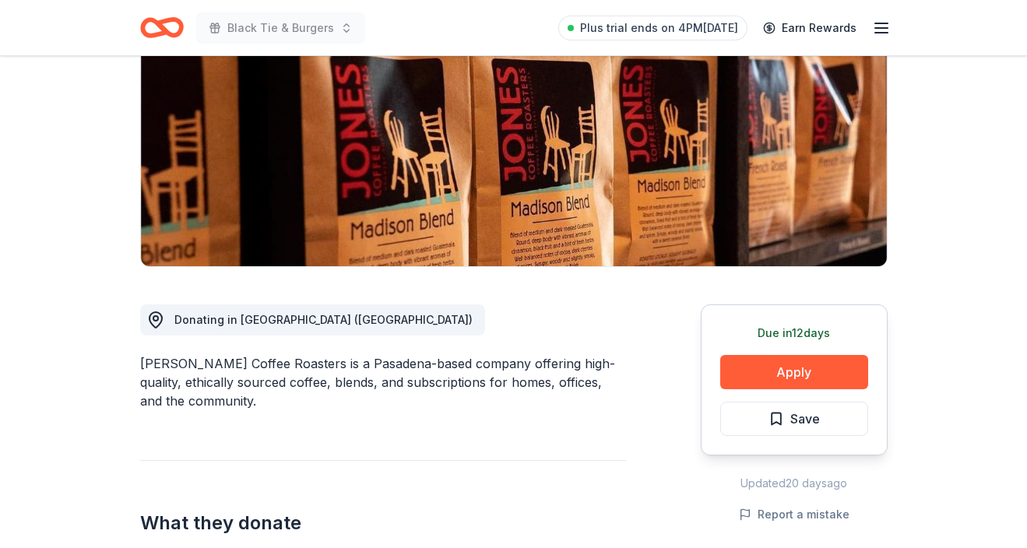
scroll to position [207, 0]
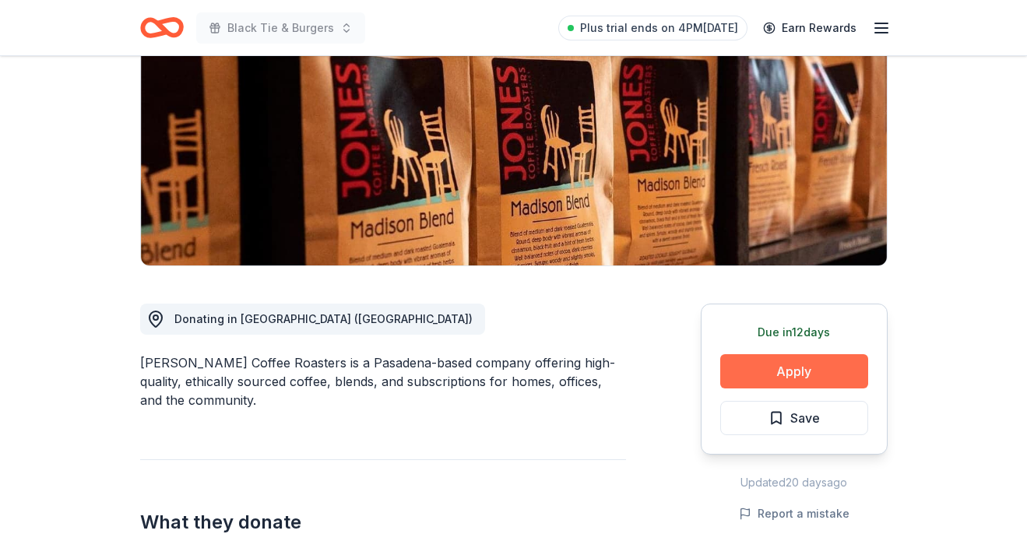
click at [819, 365] on button "Apply" at bounding box center [794, 371] width 148 height 34
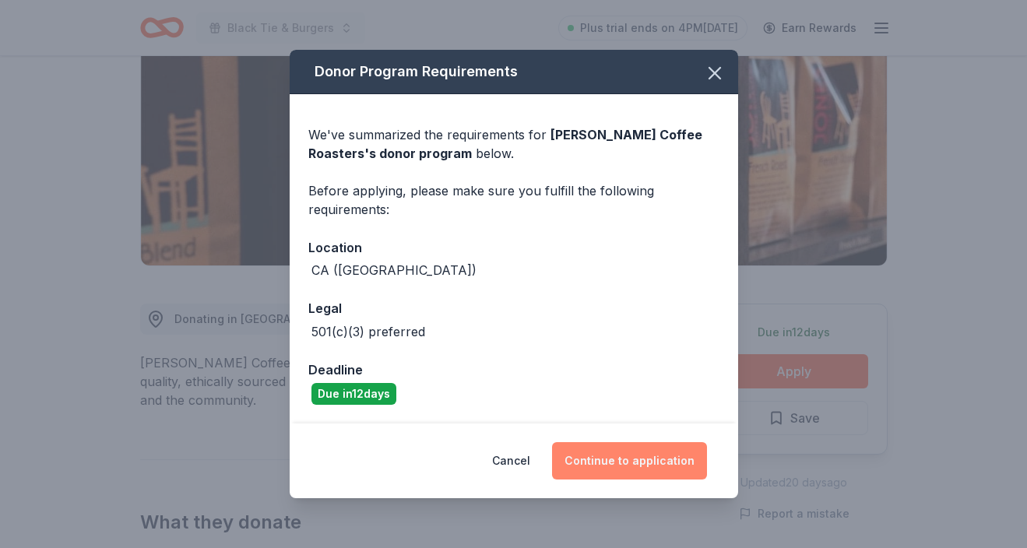
click at [627, 462] on button "Continue to application" at bounding box center [629, 460] width 155 height 37
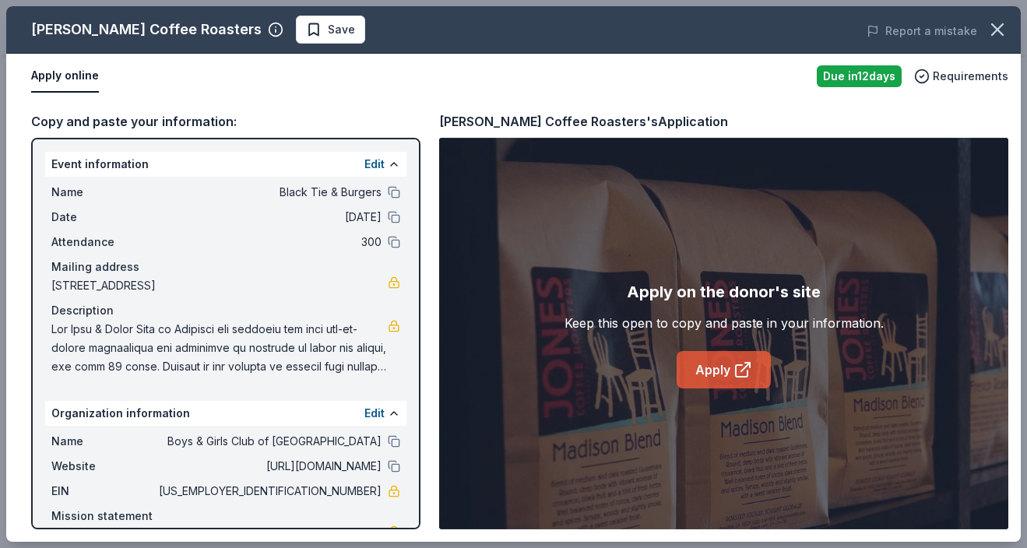
click at [711, 363] on link "Apply" at bounding box center [723, 369] width 94 height 37
click at [1000, 28] on icon "button" at bounding box center [997, 30] width 22 height 22
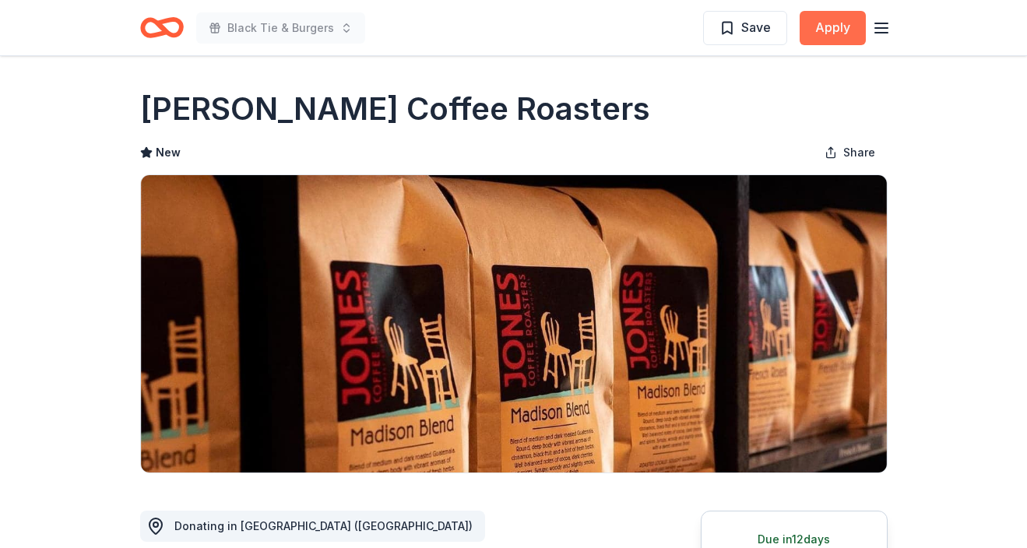
scroll to position [0, 0]
click at [821, 26] on button "Apply" at bounding box center [832, 28] width 66 height 34
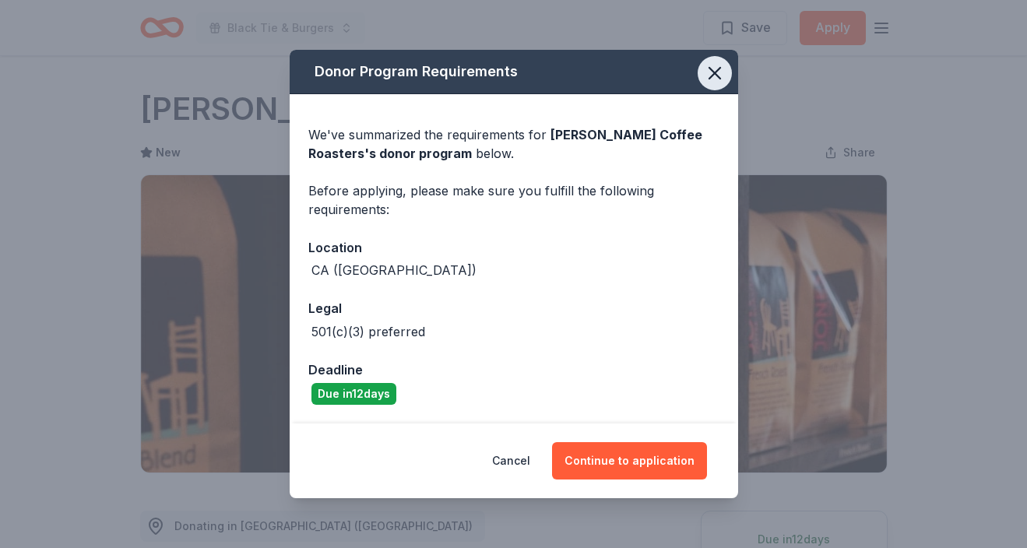
click at [711, 72] on icon "button" at bounding box center [715, 73] width 22 height 22
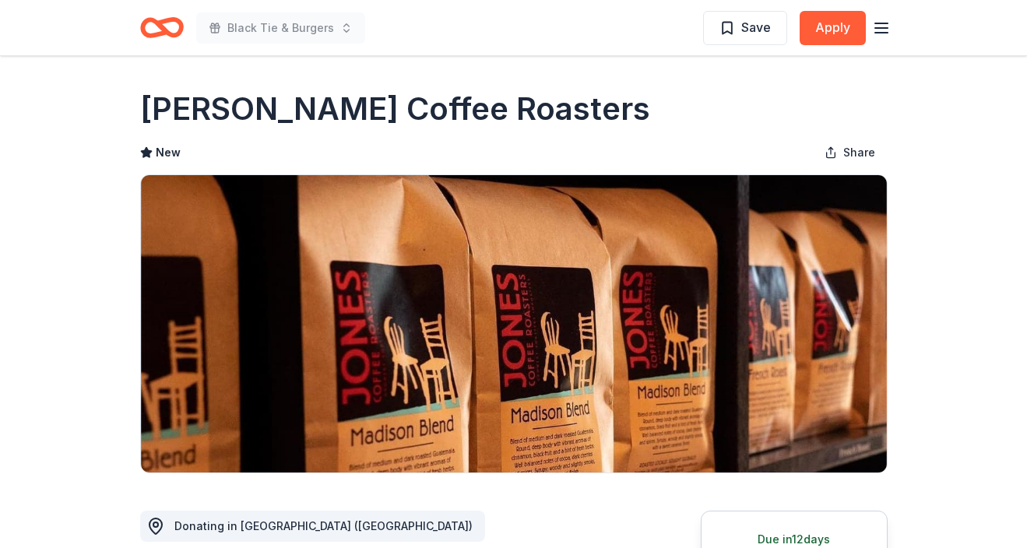
click at [875, 25] on icon "button" at bounding box center [881, 28] width 19 height 19
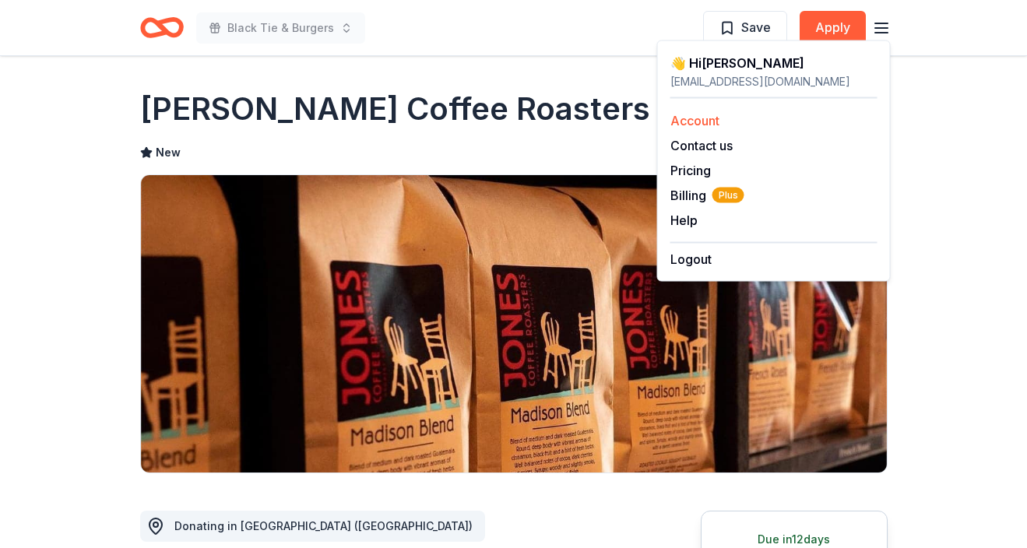
click at [716, 121] on link "Account" at bounding box center [694, 121] width 49 height 16
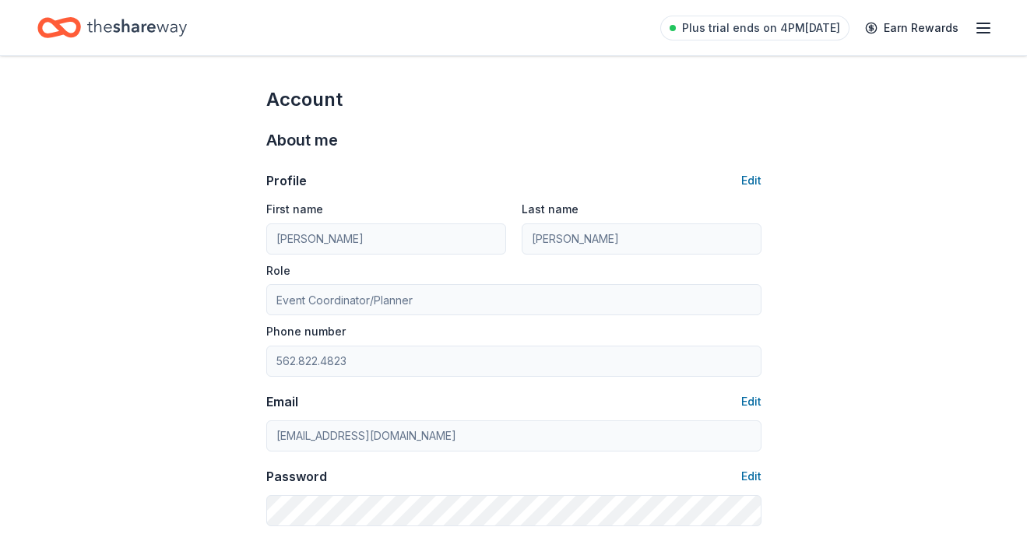
click at [987, 22] on icon "button" at bounding box center [983, 28] width 19 height 19
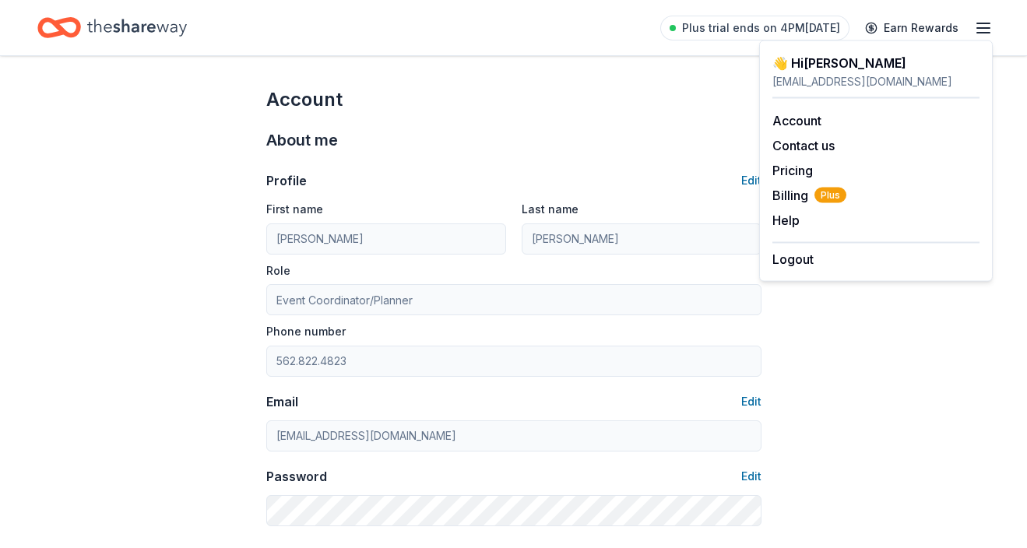
click at [398, 33] on div "Plus trial ends on 4PM, 8/30 Earn Rewards" at bounding box center [513, 27] width 952 height 37
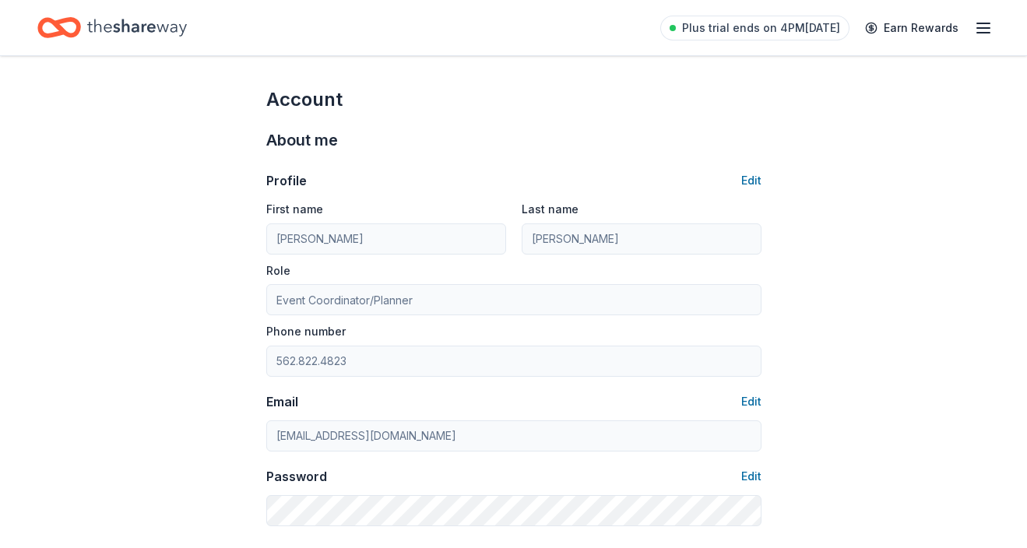
click at [121, 25] on icon "Home" at bounding box center [137, 28] width 100 height 32
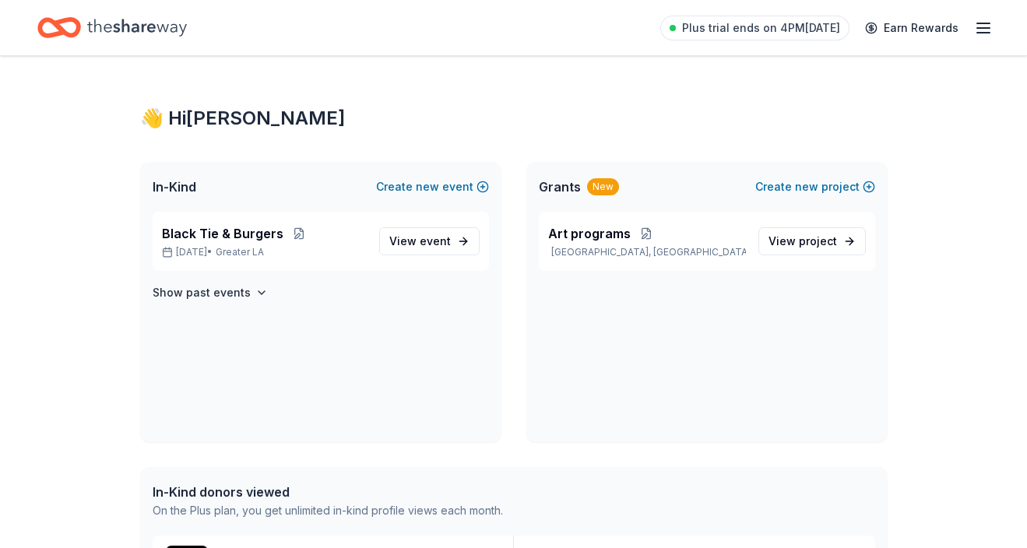
click at [167, 23] on icon "Home" at bounding box center [137, 28] width 100 height 32
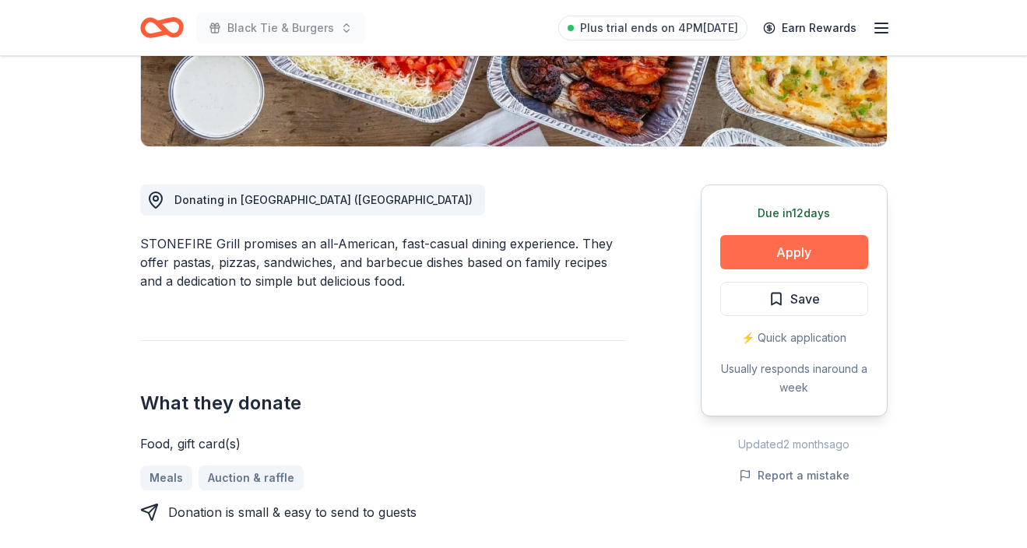
scroll to position [366, 0]
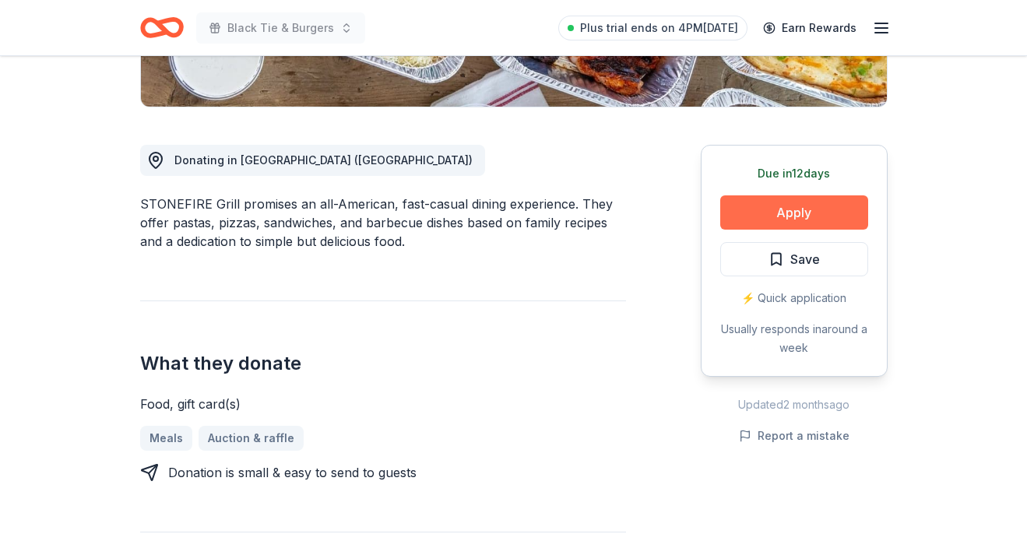
click at [794, 210] on button "Apply" at bounding box center [794, 212] width 148 height 34
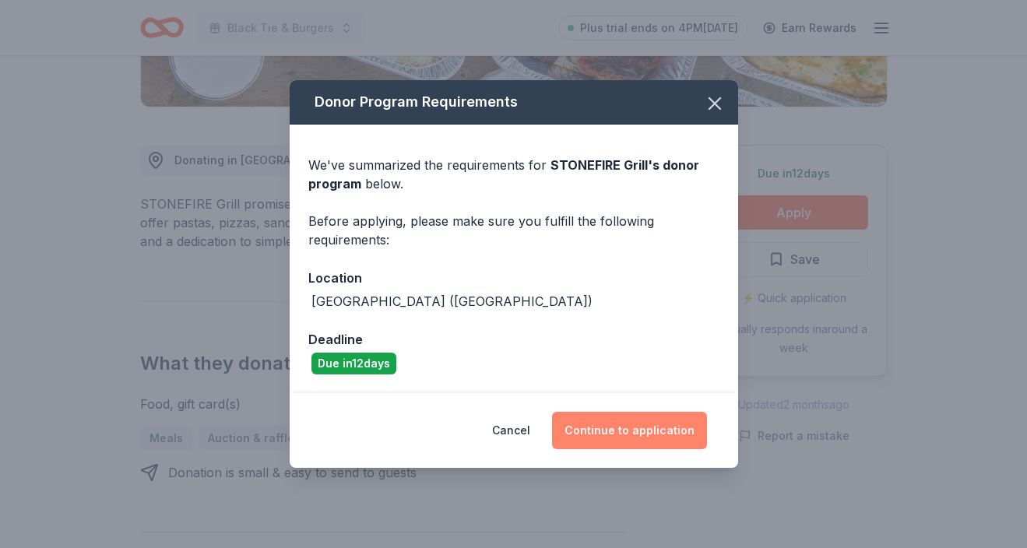
click at [663, 434] on button "Continue to application" at bounding box center [629, 430] width 155 height 37
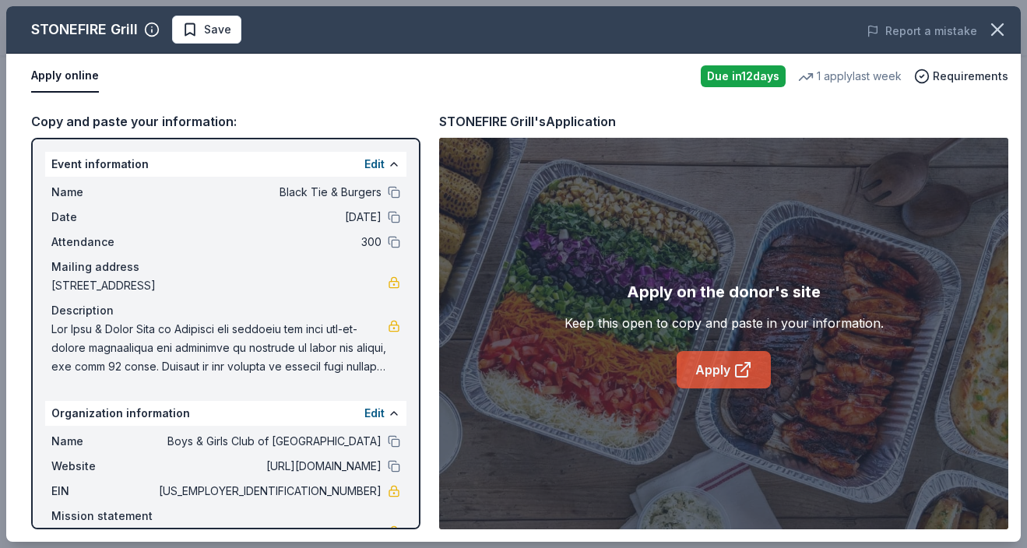
click at [709, 365] on link "Apply" at bounding box center [723, 369] width 94 height 37
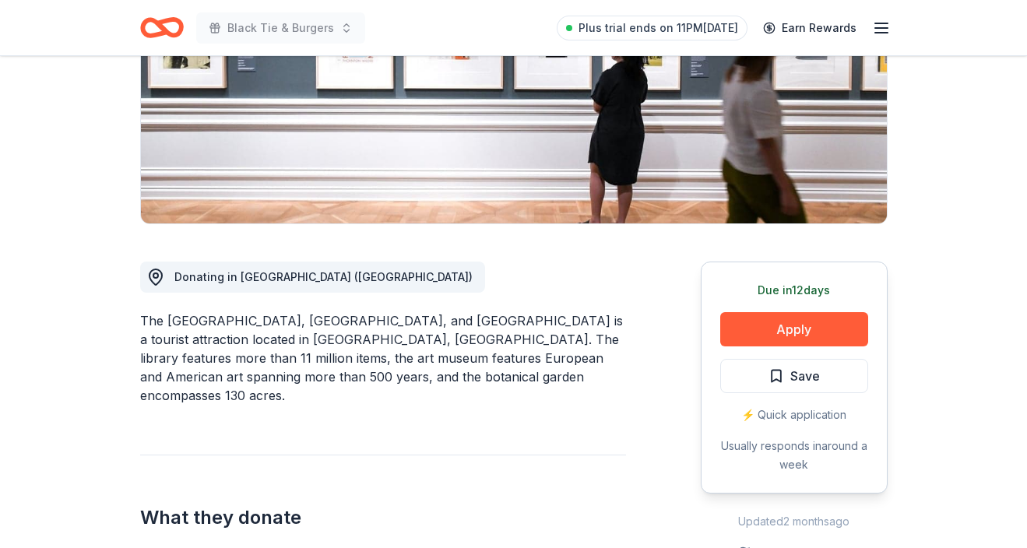
scroll to position [255, 0]
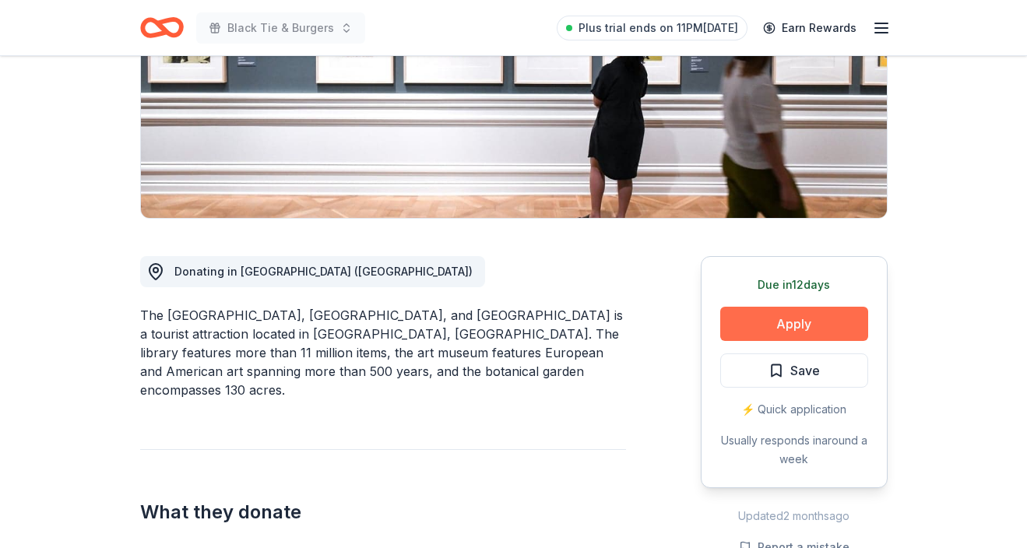
click at [791, 318] on button "Apply" at bounding box center [794, 324] width 148 height 34
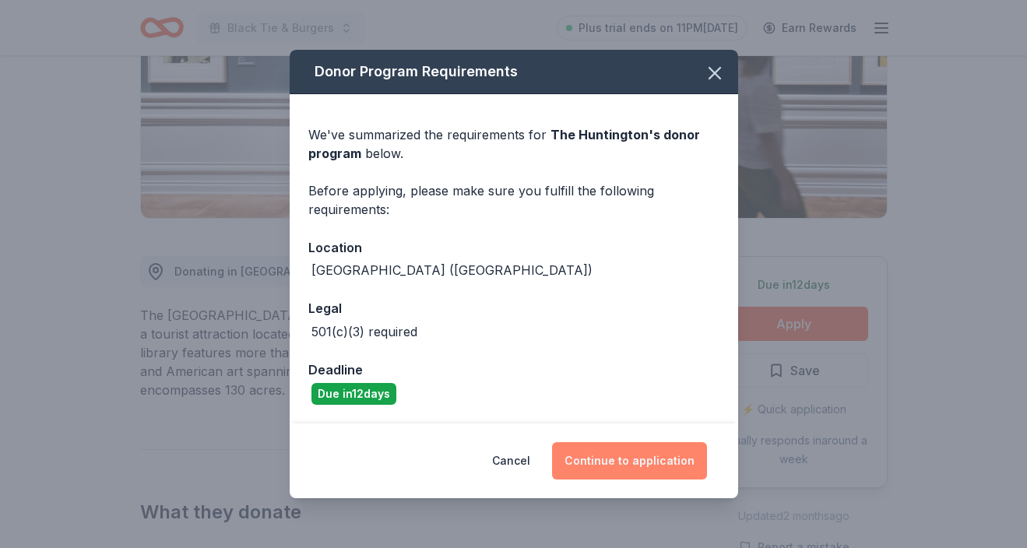
click at [663, 460] on button "Continue to application" at bounding box center [629, 460] width 155 height 37
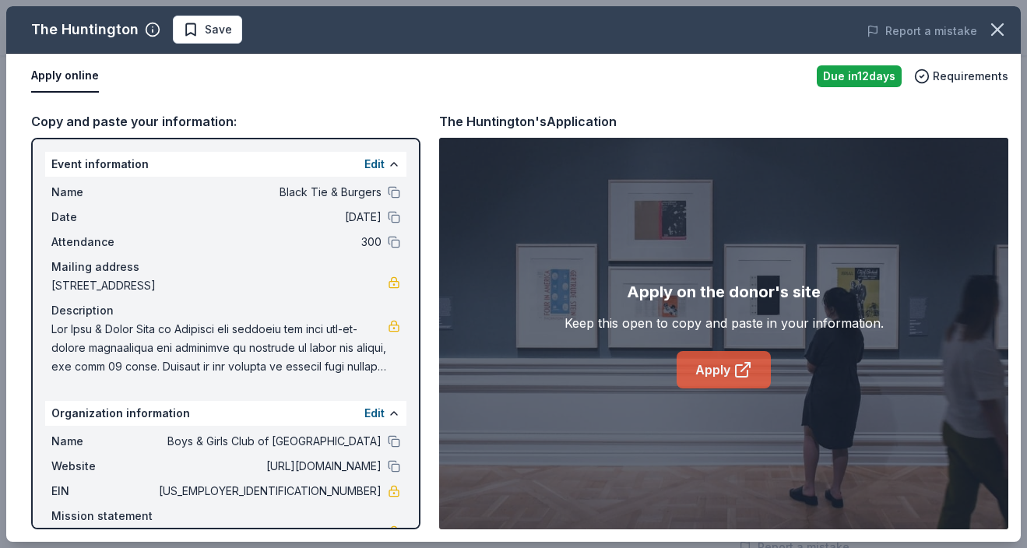
click at [716, 367] on link "Apply" at bounding box center [723, 369] width 94 height 37
click at [991, 27] on icon "button" at bounding box center [997, 30] width 22 height 22
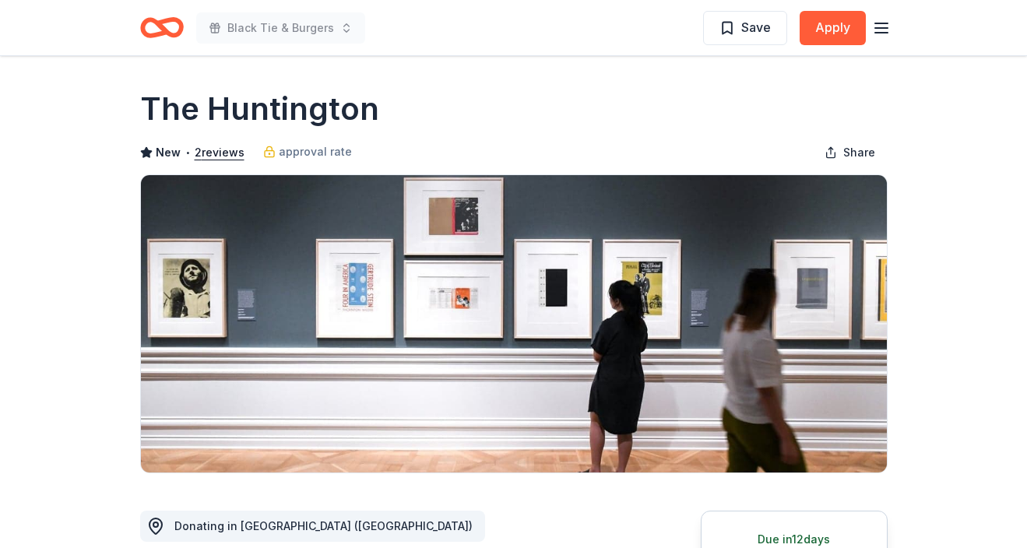
scroll to position [0, 0]
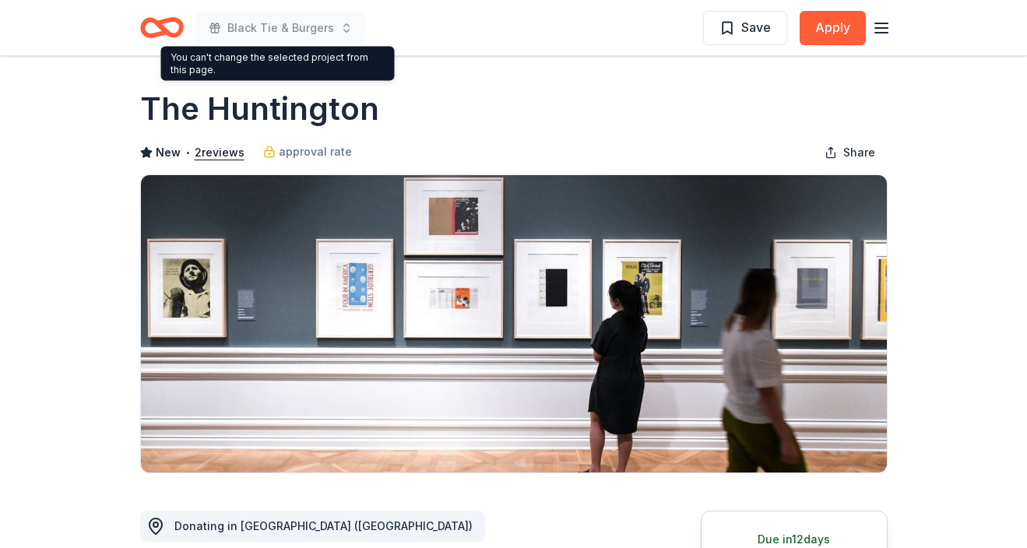
click at [154, 28] on icon "Home" at bounding box center [162, 27] width 44 height 37
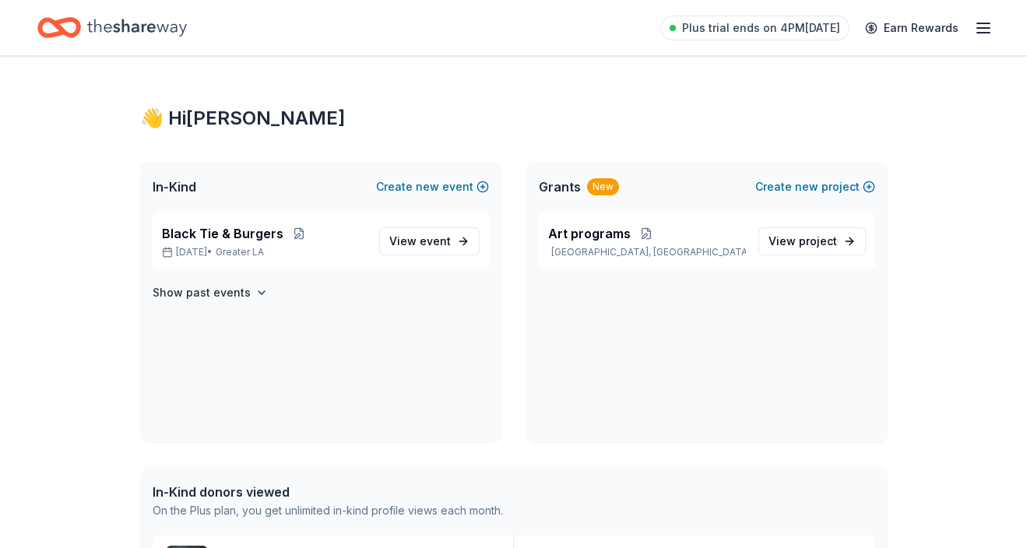
click at [154, 28] on icon "Home" at bounding box center [137, 27] width 100 height 17
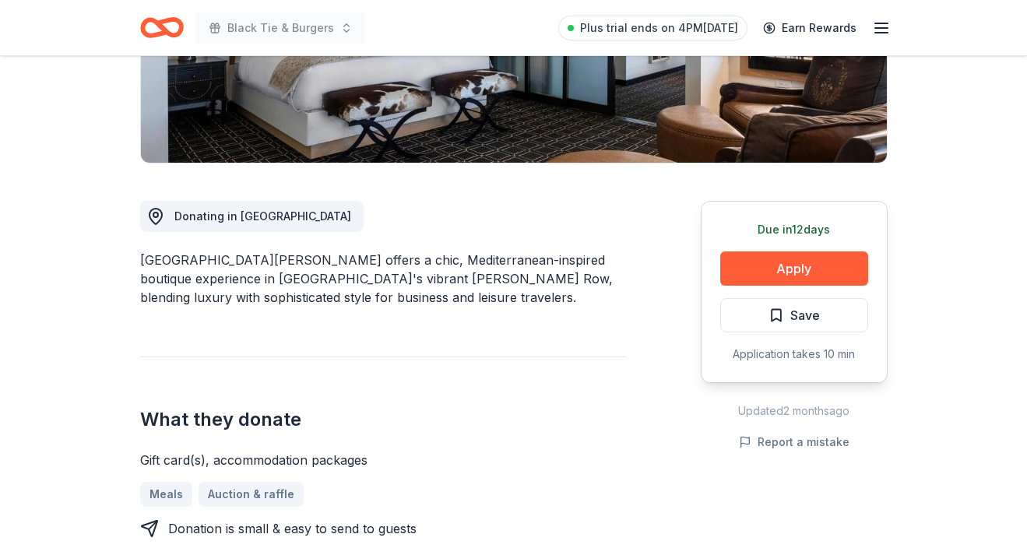
scroll to position [286, 0]
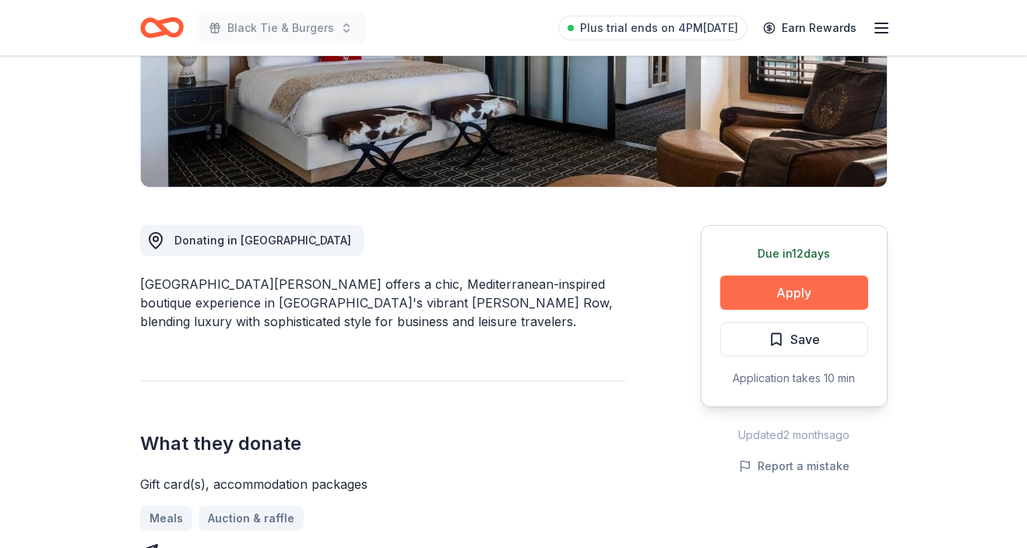
click at [810, 286] on button "Apply" at bounding box center [794, 293] width 148 height 34
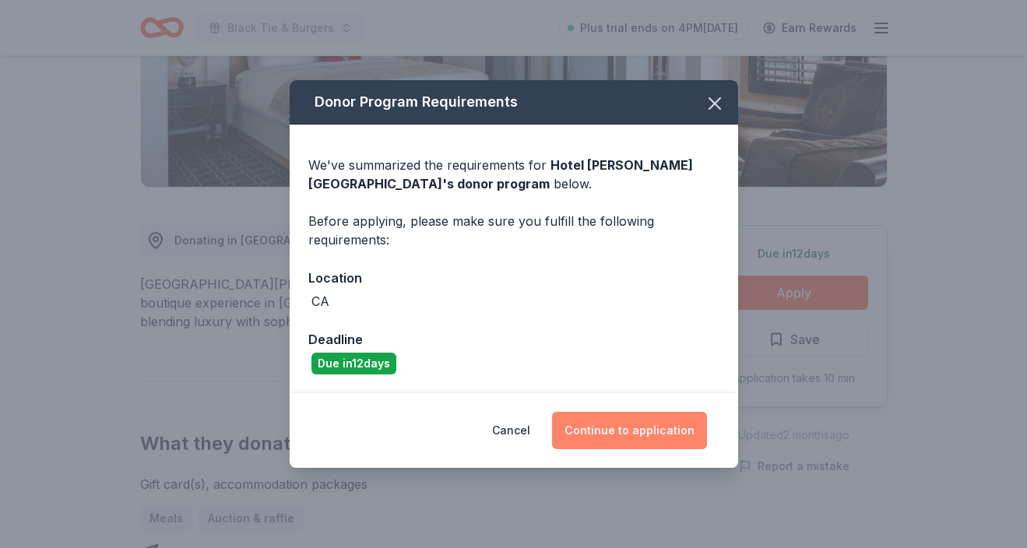
click at [662, 419] on button "Continue to application" at bounding box center [629, 430] width 155 height 37
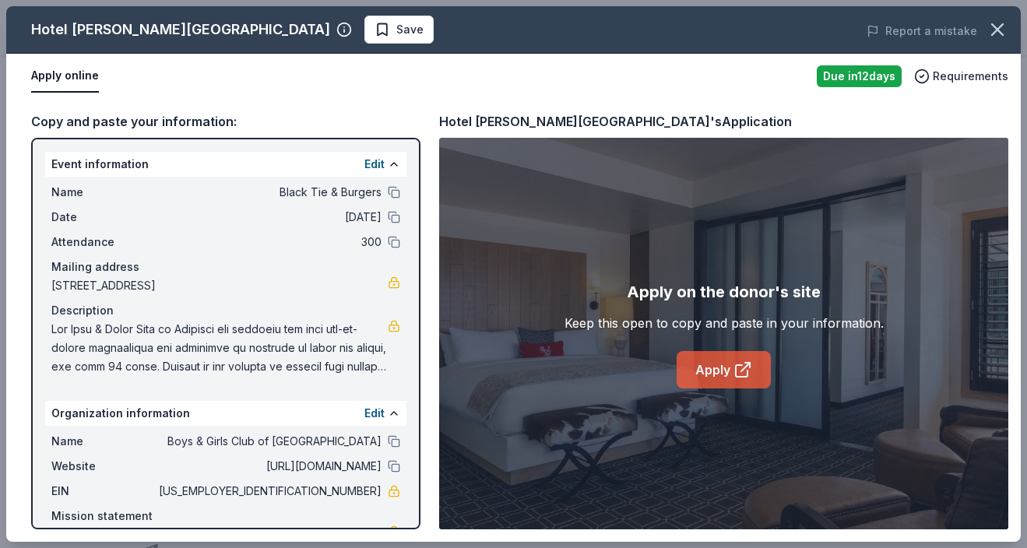
click at [690, 360] on link "Apply" at bounding box center [723, 369] width 94 height 37
click at [996, 26] on icon "button" at bounding box center [997, 30] width 22 height 22
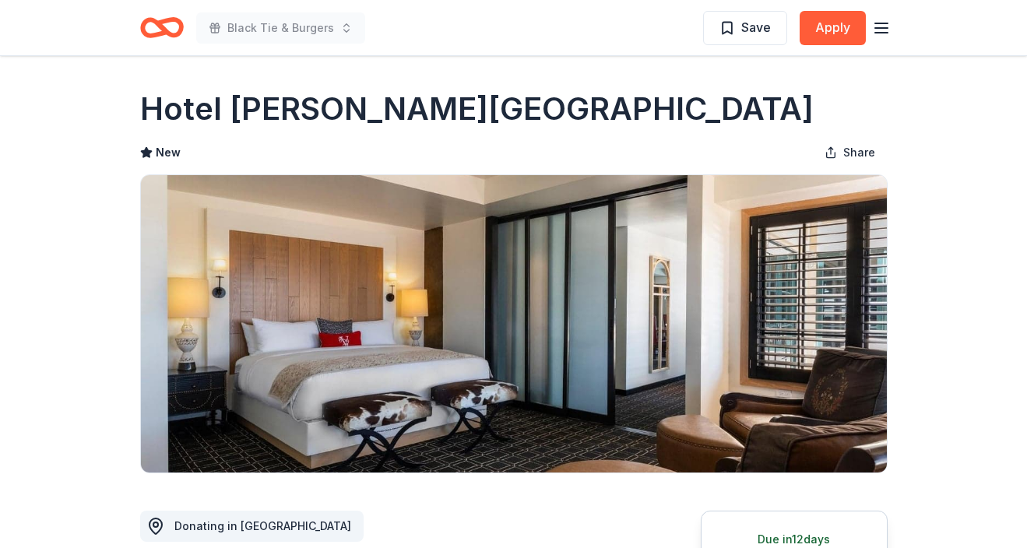
scroll to position [0, 0]
click at [169, 21] on icon "Home" at bounding box center [168, 27] width 24 height 16
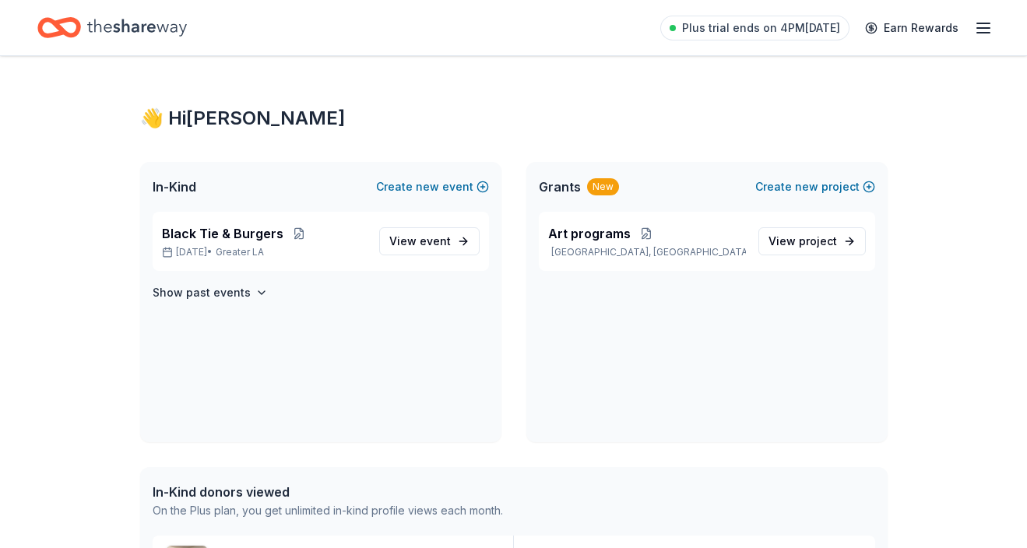
click at [61, 26] on icon "Home" at bounding box center [66, 27] width 24 height 16
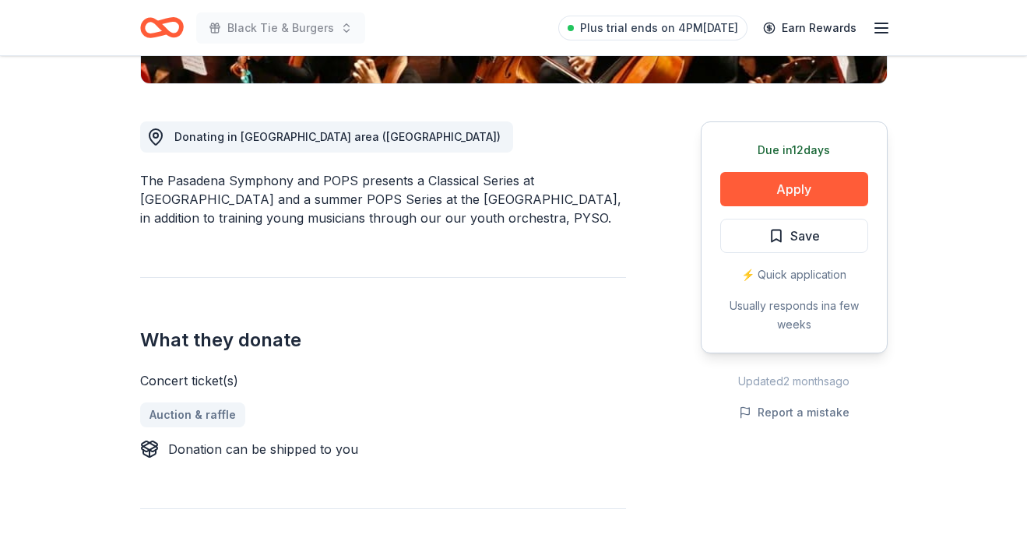
scroll to position [391, 0]
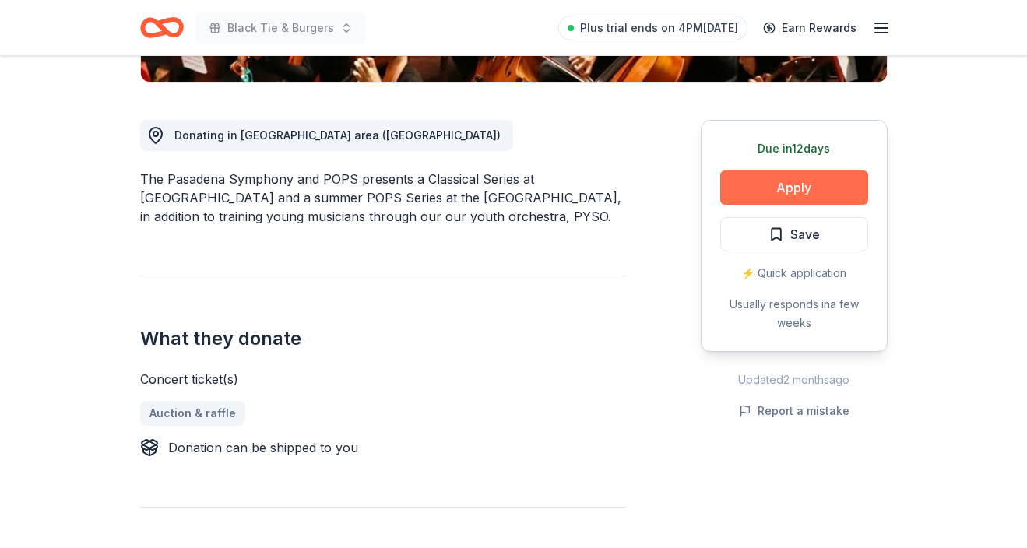
click at [786, 186] on button "Apply" at bounding box center [794, 187] width 148 height 34
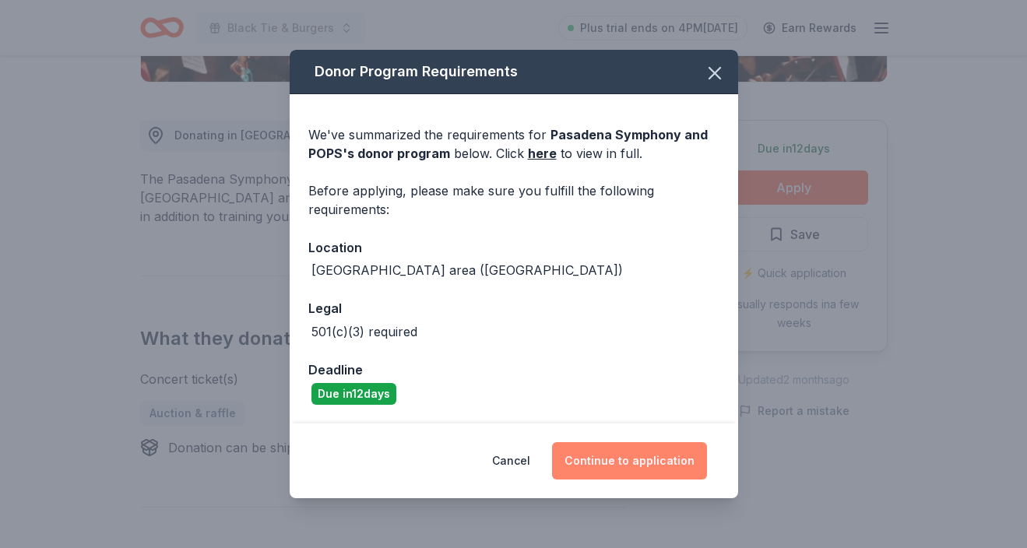
click at [630, 454] on button "Continue to application" at bounding box center [629, 460] width 155 height 37
